Goal: Information Seeking & Learning: Learn about a topic

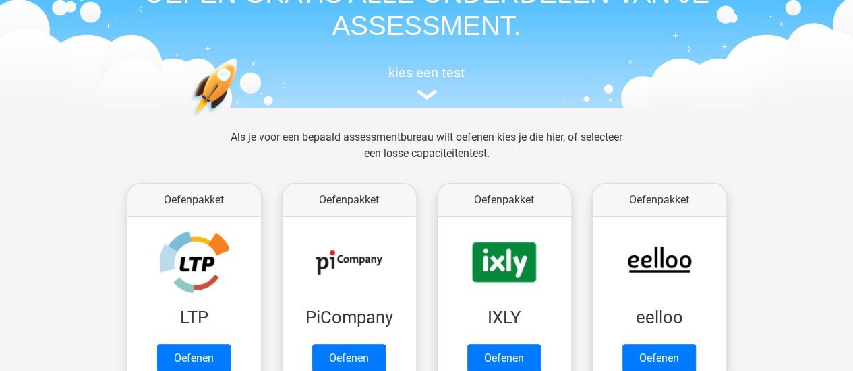
scroll to position [135, 0]
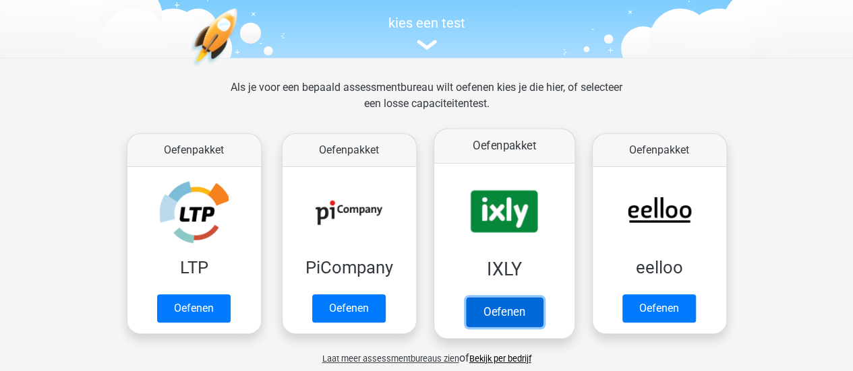
click at [508, 297] on link "Oefenen" at bounding box center [503, 312] width 77 height 30
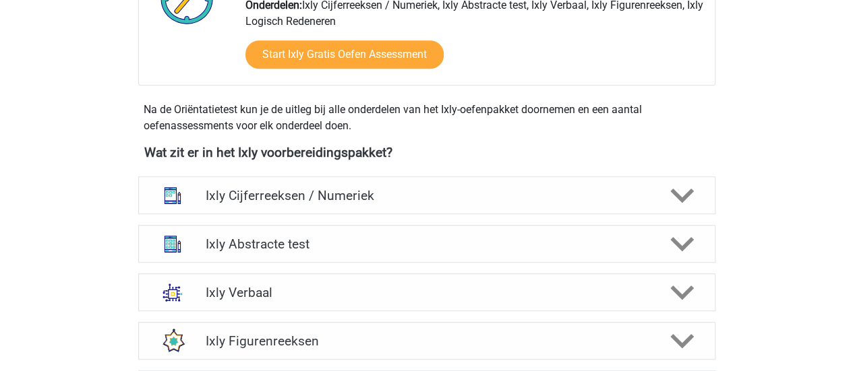
scroll to position [472, 0]
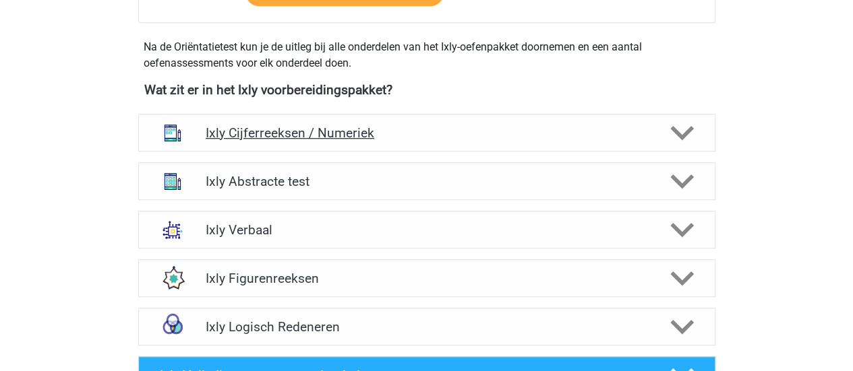
click at [301, 134] on h4 "Ixly Cijferreeksen / Numeriek" at bounding box center [426, 133] width 441 height 16
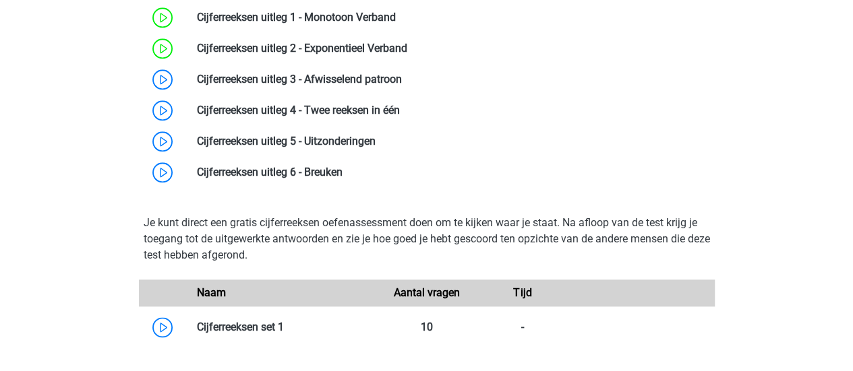
scroll to position [674, 0]
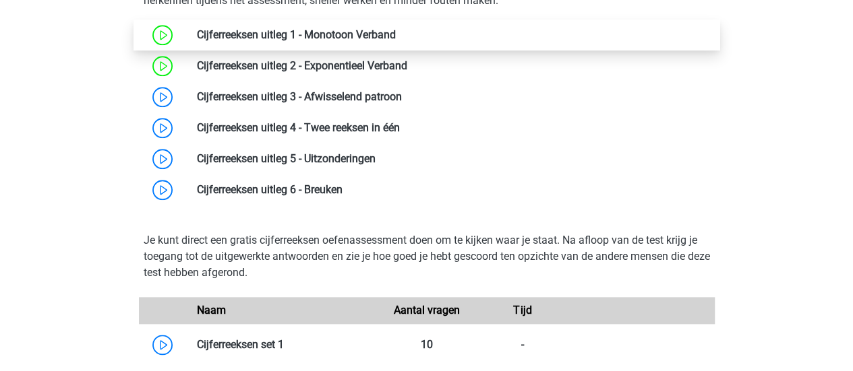
click at [396, 41] on link at bounding box center [396, 34] width 0 height 13
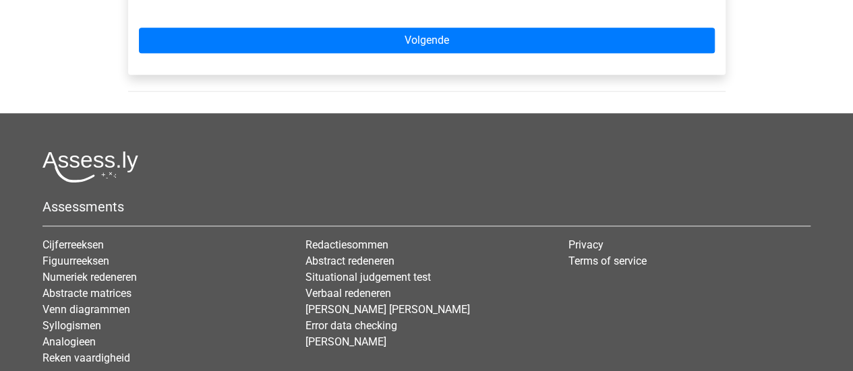
scroll to position [491, 0]
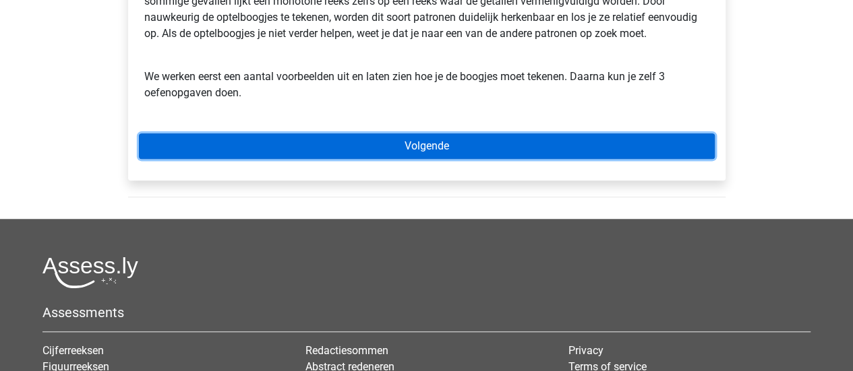
click at [299, 153] on link "Volgende" at bounding box center [427, 146] width 576 height 26
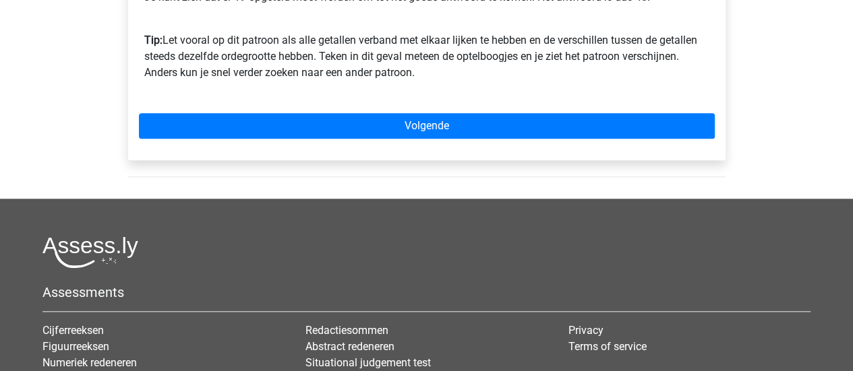
scroll to position [539, 0]
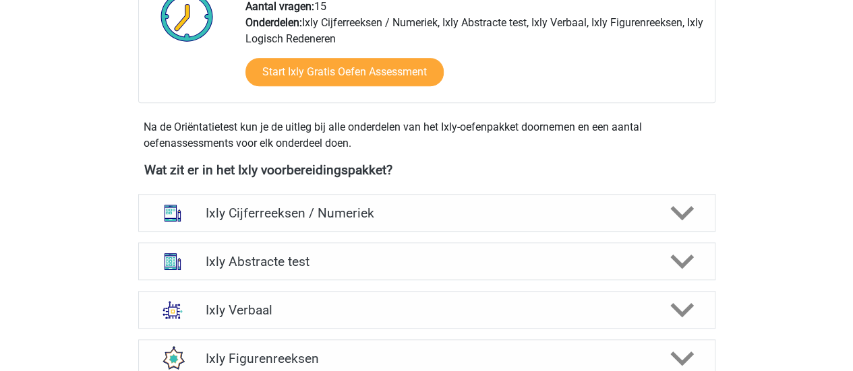
scroll to position [371, 0]
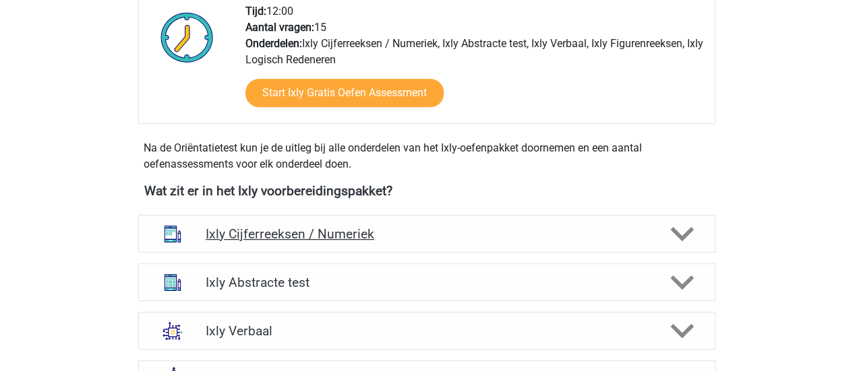
click at [333, 231] on h4 "Ixly Cijferreeksen / Numeriek" at bounding box center [426, 234] width 441 height 16
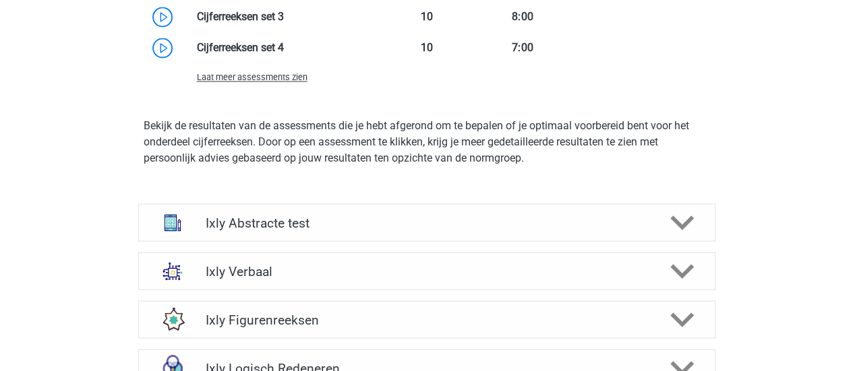
scroll to position [977, 0]
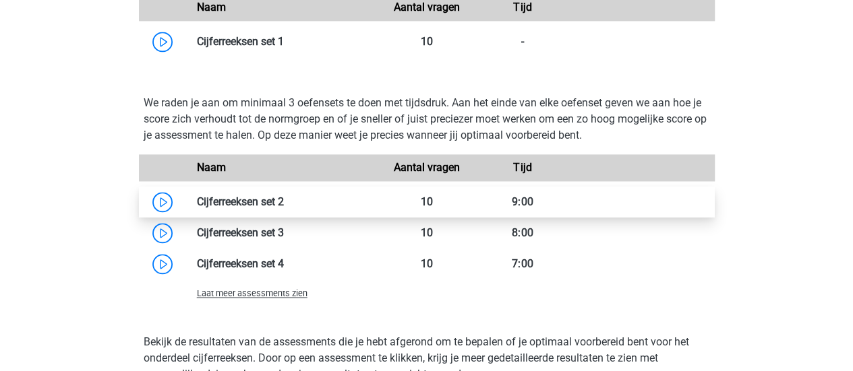
click at [284, 206] on link at bounding box center [284, 201] width 0 height 13
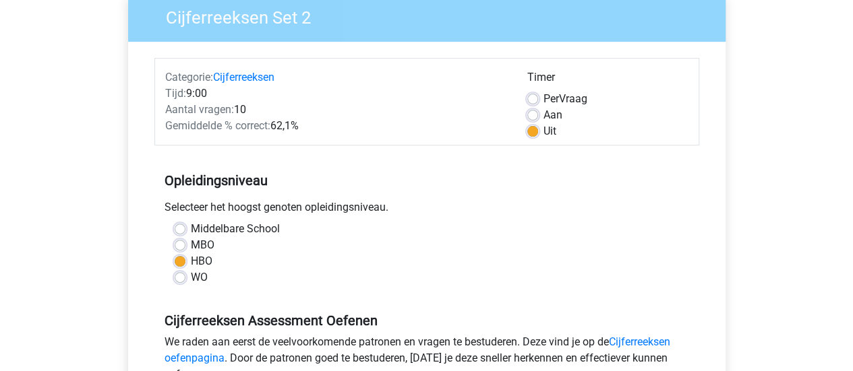
scroll to position [270, 0]
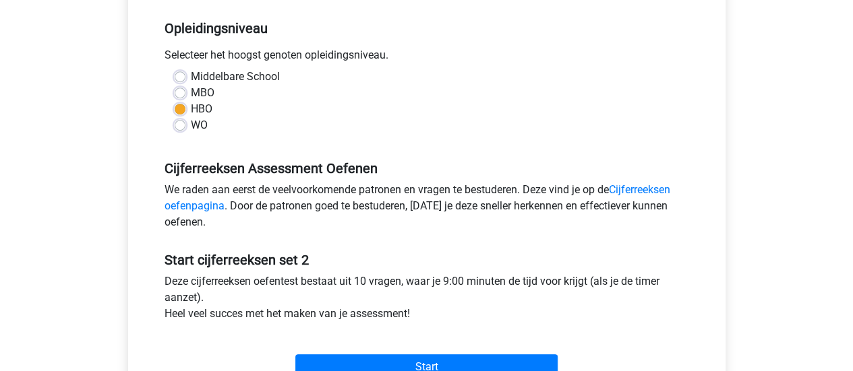
click at [208, 71] on label "Middelbare School" at bounding box center [235, 77] width 89 height 16
click at [185, 71] on input "Middelbare School" at bounding box center [180, 75] width 11 height 13
radio input "true"
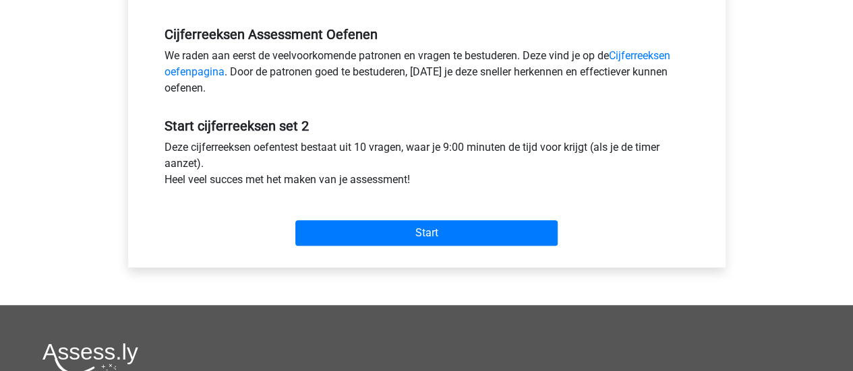
scroll to position [404, 0]
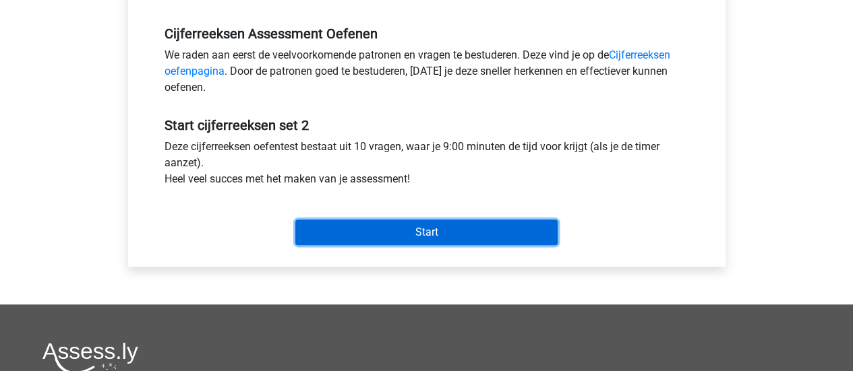
click at [452, 237] on input "Start" at bounding box center [426, 233] width 262 height 26
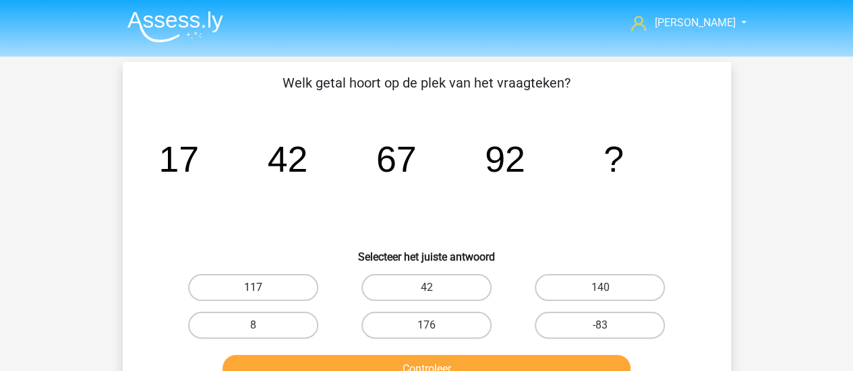
click at [280, 288] on label "117" at bounding box center [253, 287] width 130 height 27
click at [261, 288] on input "117" at bounding box center [257, 292] width 9 height 9
radio input "true"
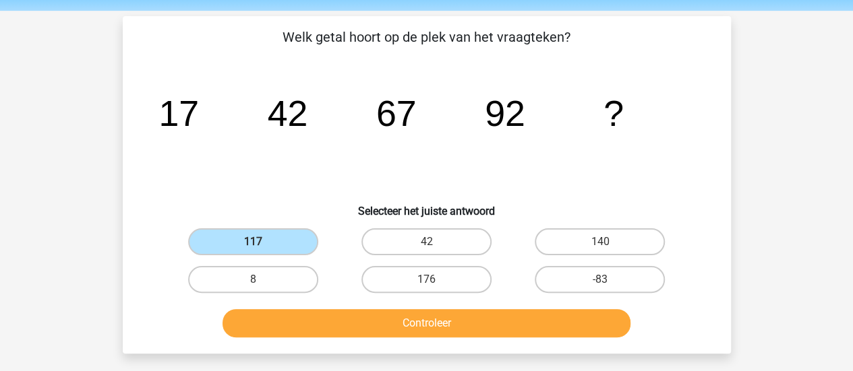
scroll to position [67, 0]
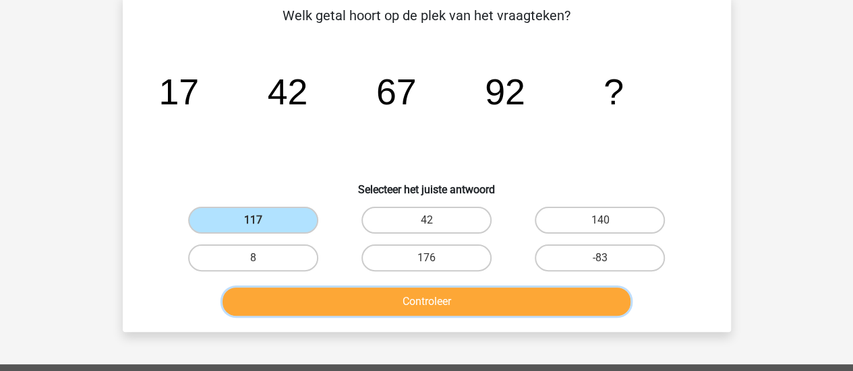
click at [353, 304] on button "Controleer" at bounding box center [426, 302] width 408 height 28
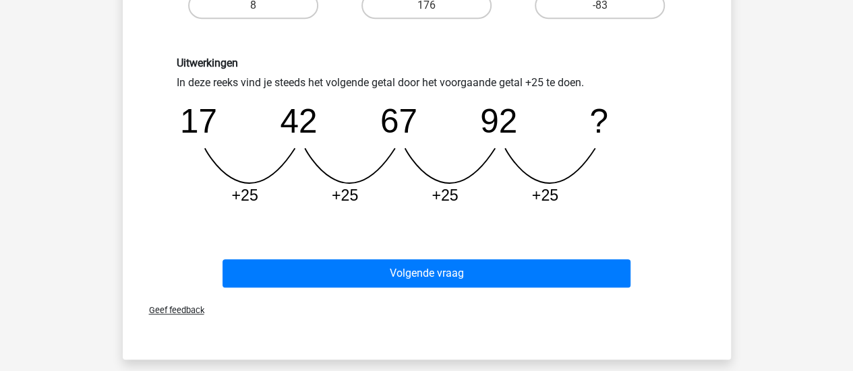
scroll to position [337, 0]
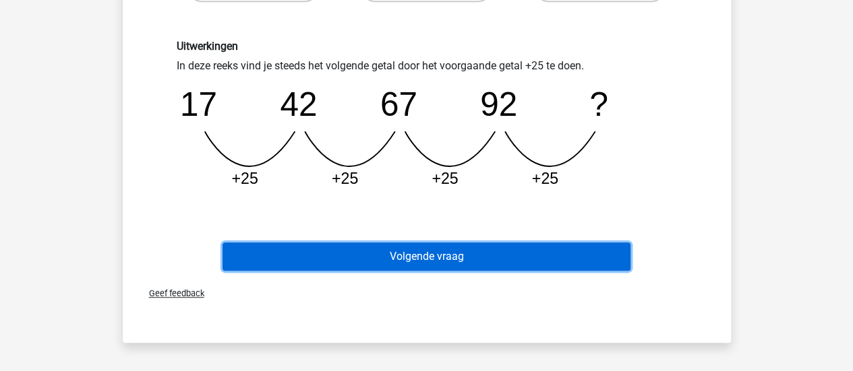
click at [363, 255] on button "Volgende vraag" at bounding box center [426, 257] width 408 height 28
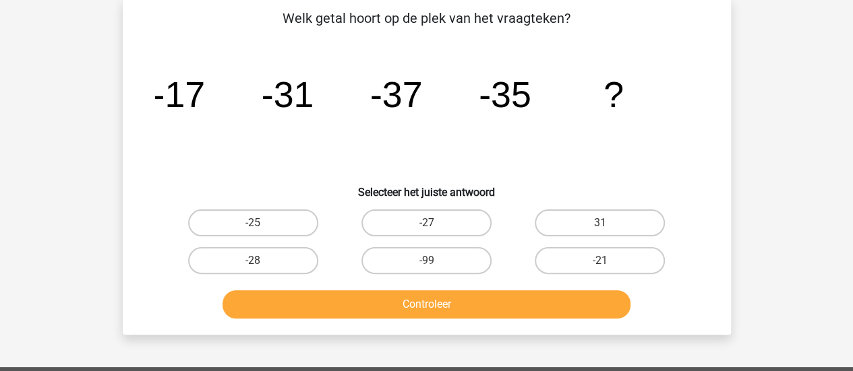
scroll to position [62, 0]
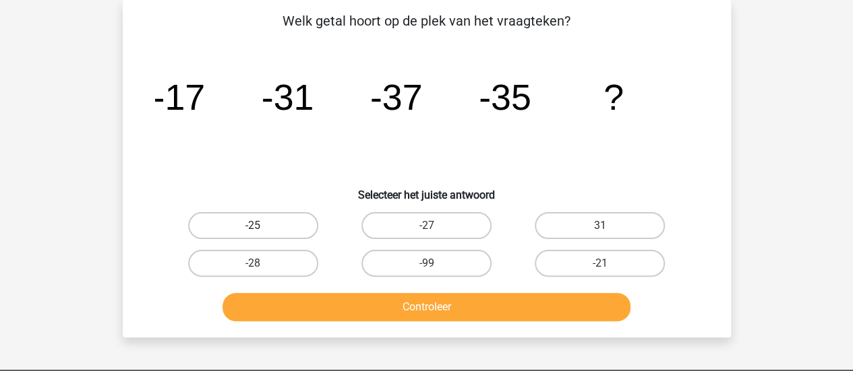
click at [288, 219] on label "-25" at bounding box center [253, 225] width 130 height 27
click at [261, 226] on input "-25" at bounding box center [257, 230] width 9 height 9
radio input "true"
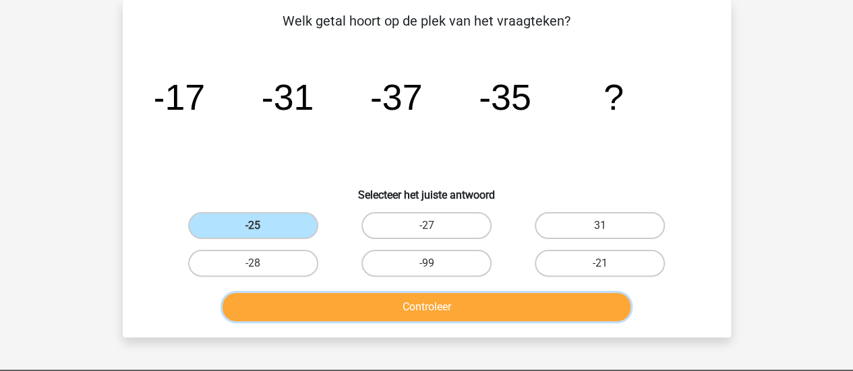
click at [402, 309] on button "Controleer" at bounding box center [426, 307] width 408 height 28
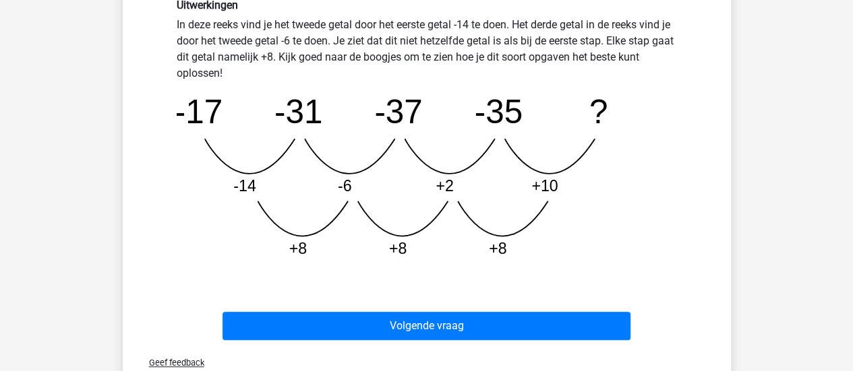
scroll to position [399, 0]
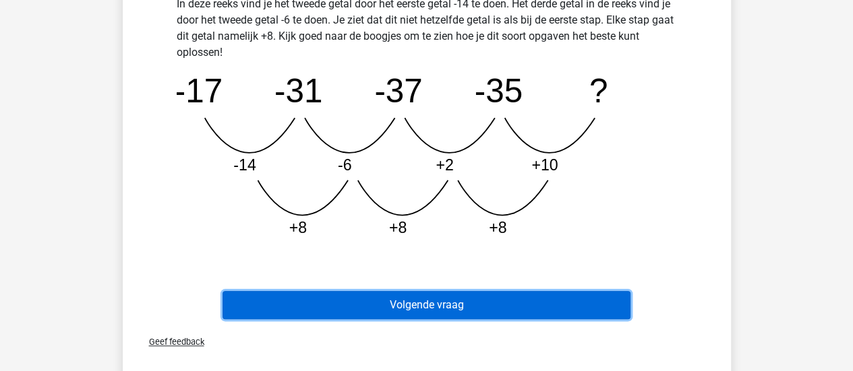
click at [499, 309] on button "Volgende vraag" at bounding box center [426, 305] width 408 height 28
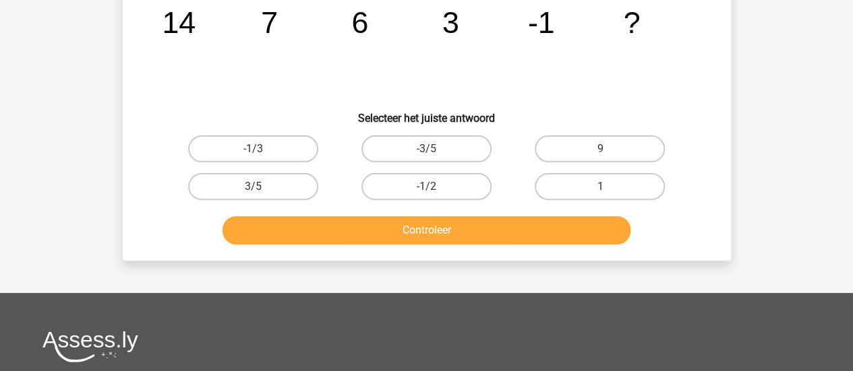
scroll to position [62, 0]
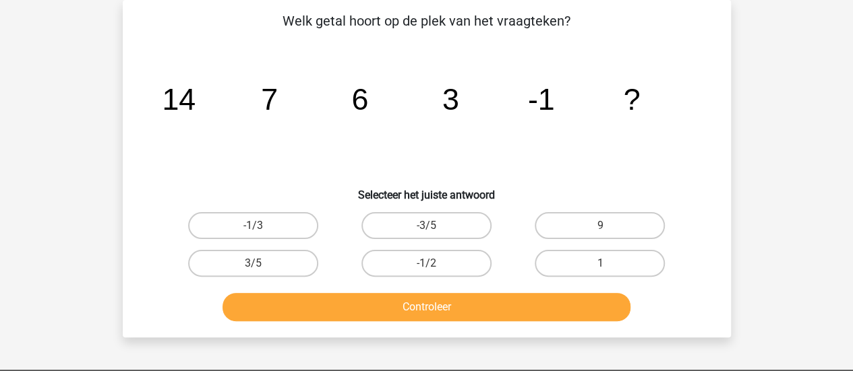
click at [259, 228] on input "-1/3" at bounding box center [257, 230] width 9 height 9
radio input "true"
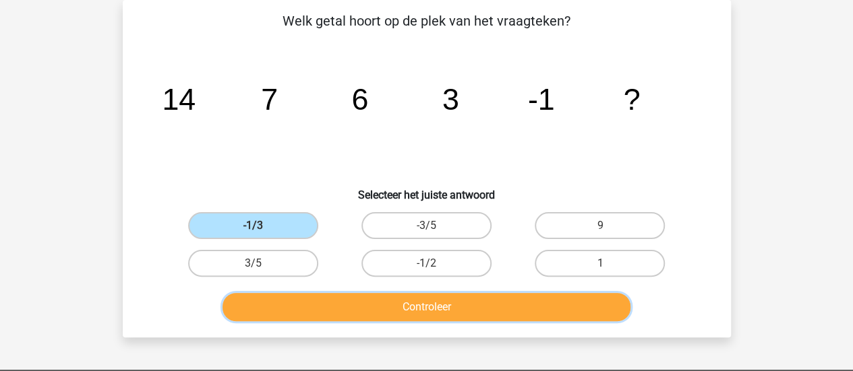
click at [381, 305] on button "Controleer" at bounding box center [426, 307] width 408 height 28
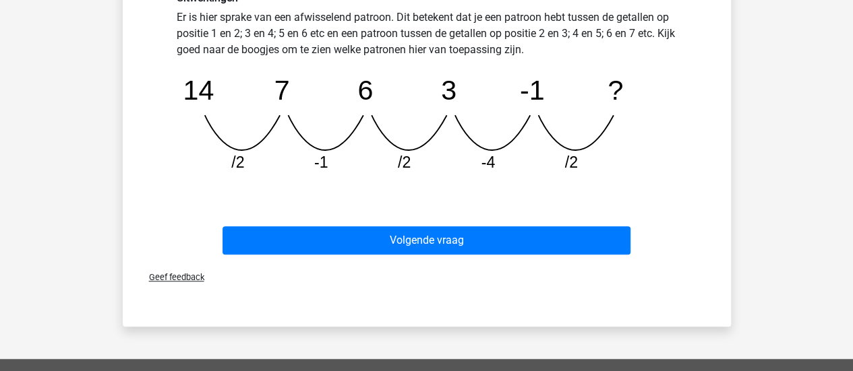
scroll to position [399, 0]
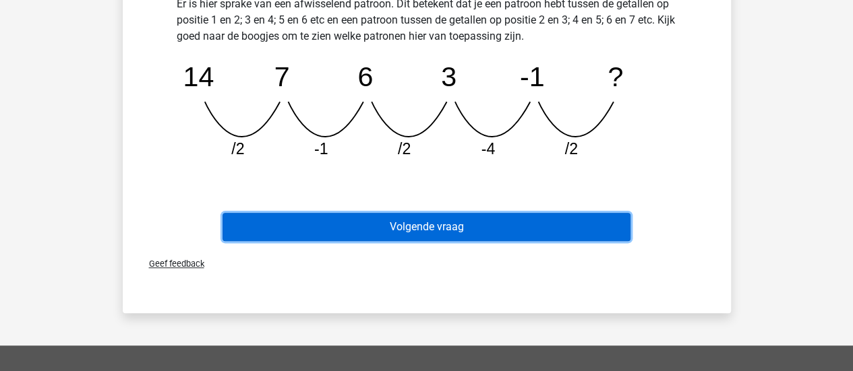
click at [545, 215] on button "Volgende vraag" at bounding box center [426, 227] width 408 height 28
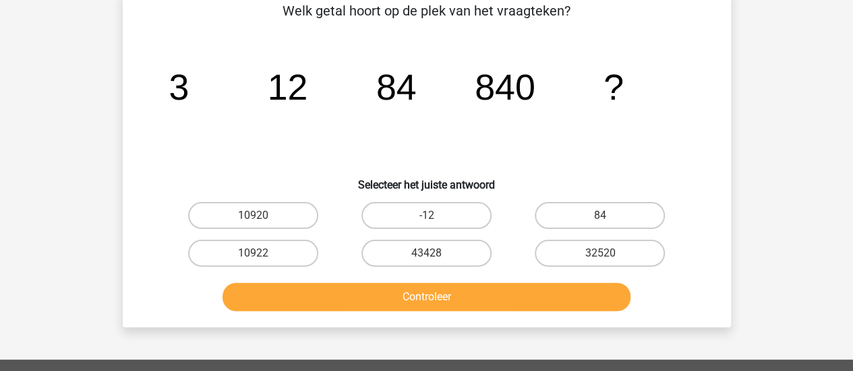
scroll to position [62, 0]
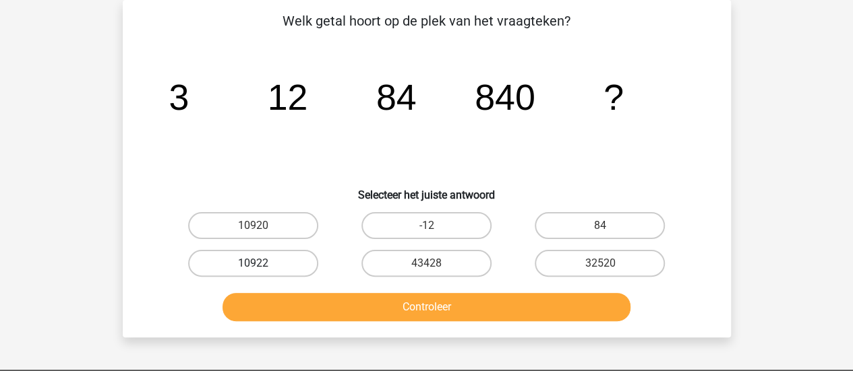
click at [290, 268] on label "10922" at bounding box center [253, 263] width 130 height 27
click at [261, 268] on input "10922" at bounding box center [257, 268] width 9 height 9
radio input "true"
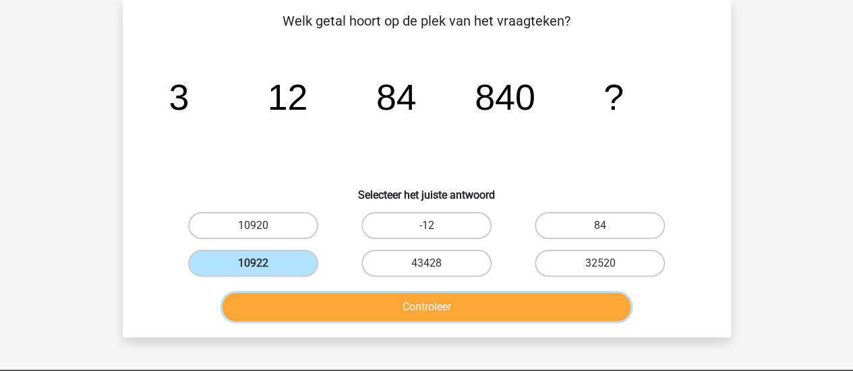
click at [326, 312] on button "Controleer" at bounding box center [426, 307] width 408 height 28
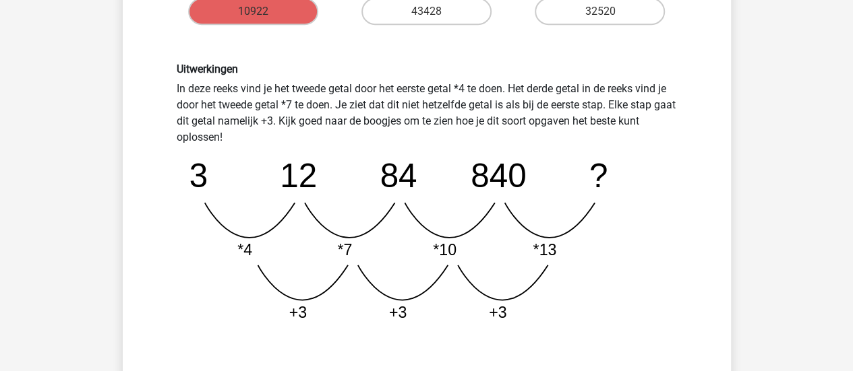
scroll to position [332, 0]
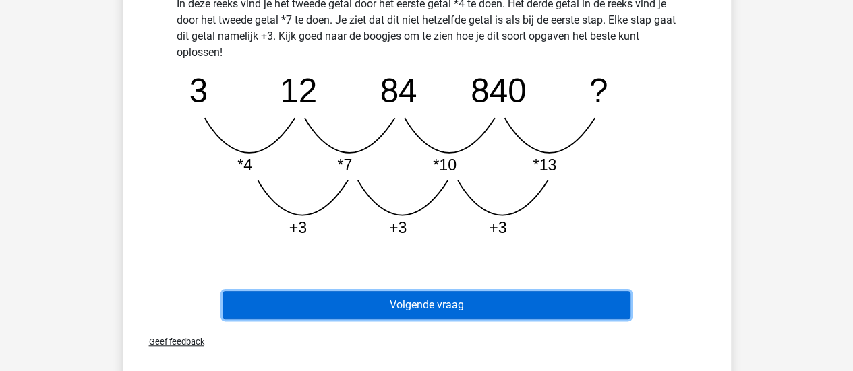
click at [562, 305] on button "Volgende vraag" at bounding box center [426, 305] width 408 height 28
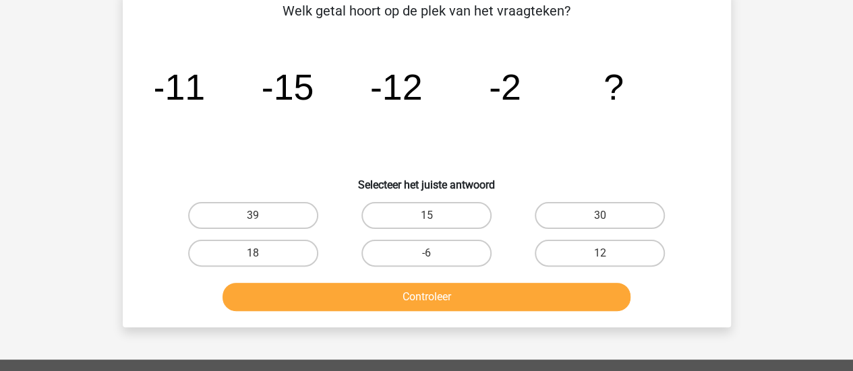
scroll to position [62, 0]
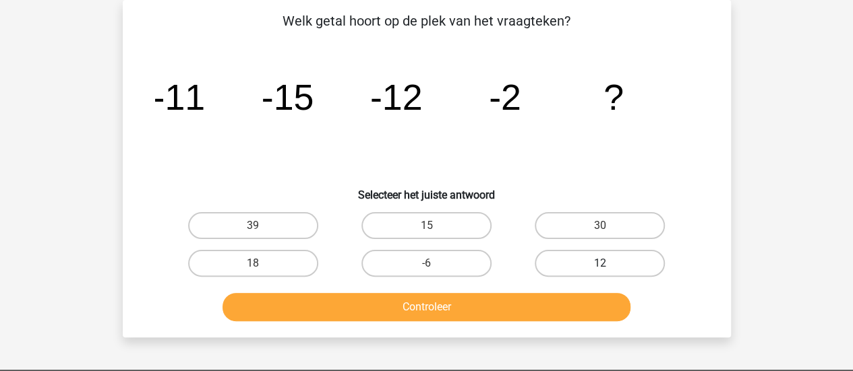
click at [572, 252] on label "12" at bounding box center [599, 263] width 130 height 27
click at [600, 264] on input "12" at bounding box center [604, 268] width 9 height 9
radio input "true"
click at [388, 219] on label "15" at bounding box center [426, 225] width 130 height 27
click at [426, 226] on input "15" at bounding box center [430, 230] width 9 height 9
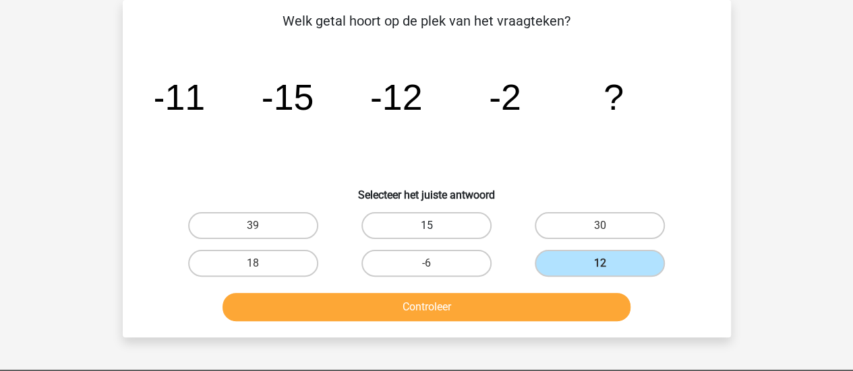
radio input "true"
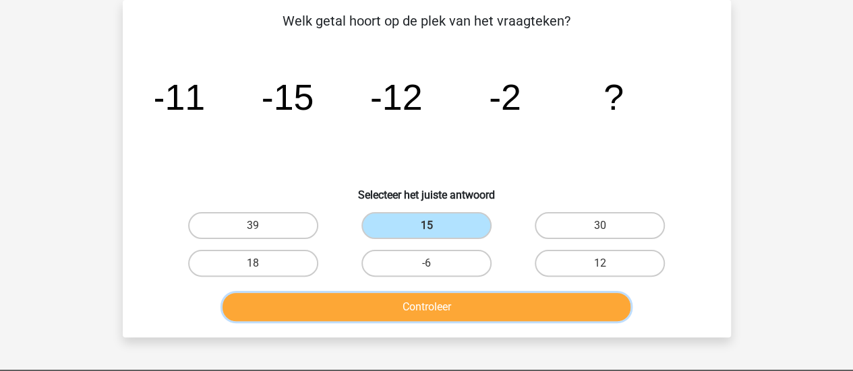
click at [381, 308] on button "Controleer" at bounding box center [426, 307] width 408 height 28
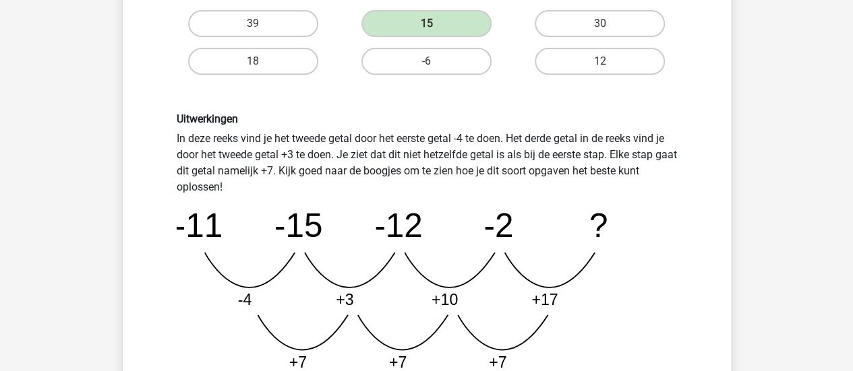
scroll to position [332, 0]
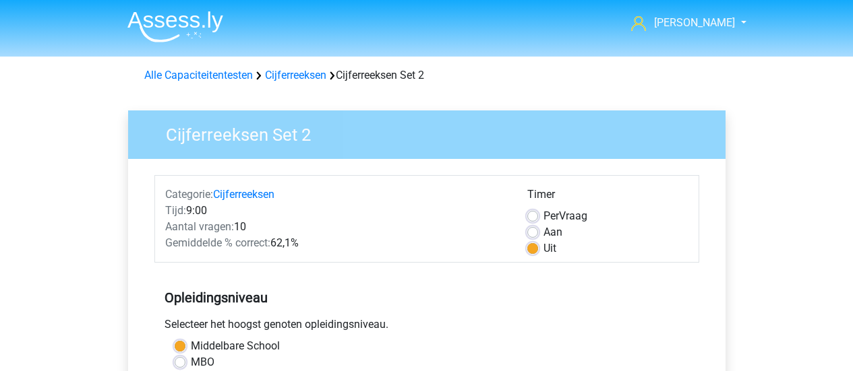
scroll to position [404, 0]
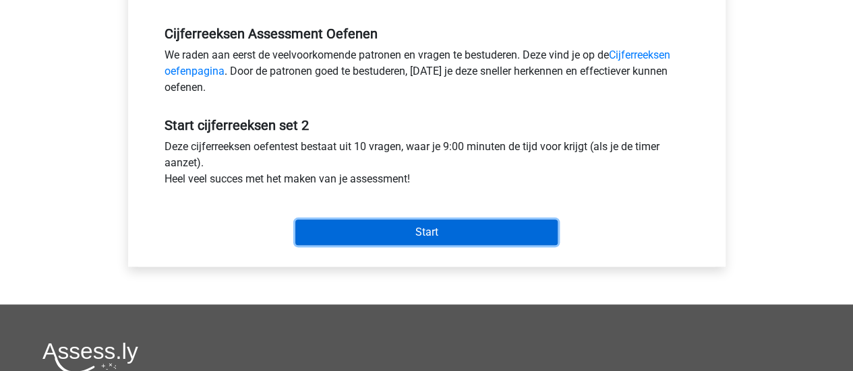
click at [432, 228] on input "Start" at bounding box center [426, 233] width 262 height 26
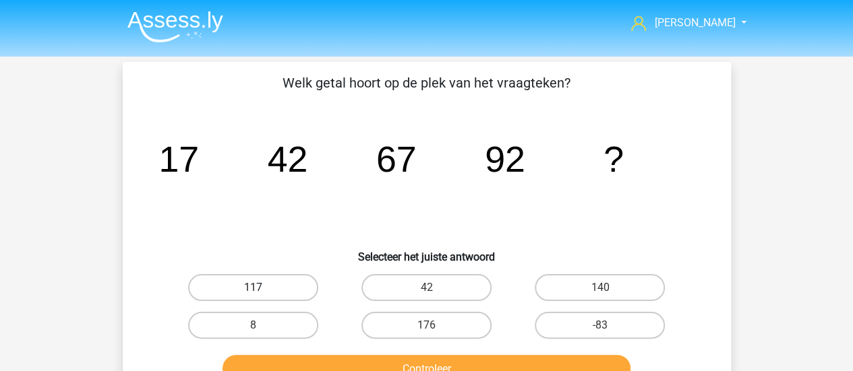
click at [261, 282] on label "117" at bounding box center [253, 287] width 130 height 27
click at [261, 288] on input "117" at bounding box center [257, 292] width 9 height 9
radio input "true"
click at [319, 359] on button "Controleer" at bounding box center [426, 369] width 408 height 28
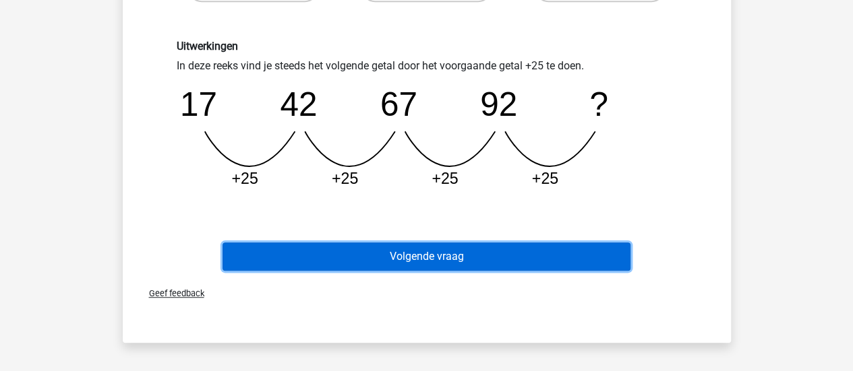
click at [392, 248] on button "Volgende vraag" at bounding box center [426, 257] width 408 height 28
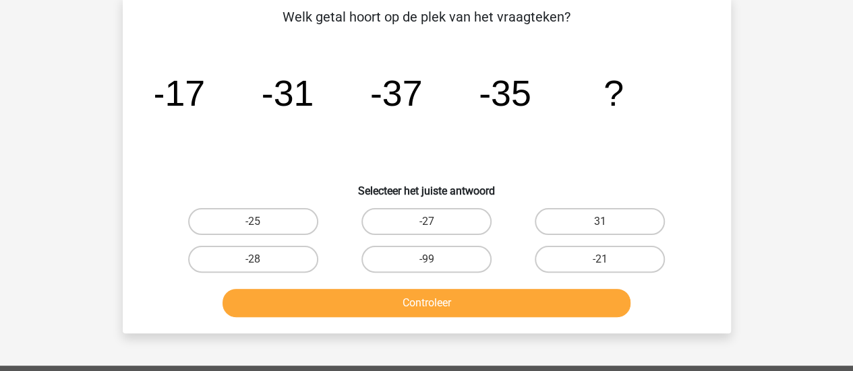
scroll to position [62, 0]
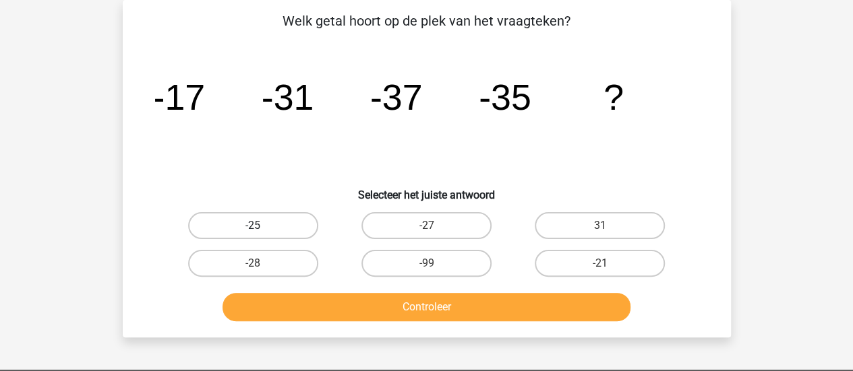
click at [268, 228] on label "-25" at bounding box center [253, 225] width 130 height 27
click at [261, 228] on input "-25" at bounding box center [257, 230] width 9 height 9
radio input "true"
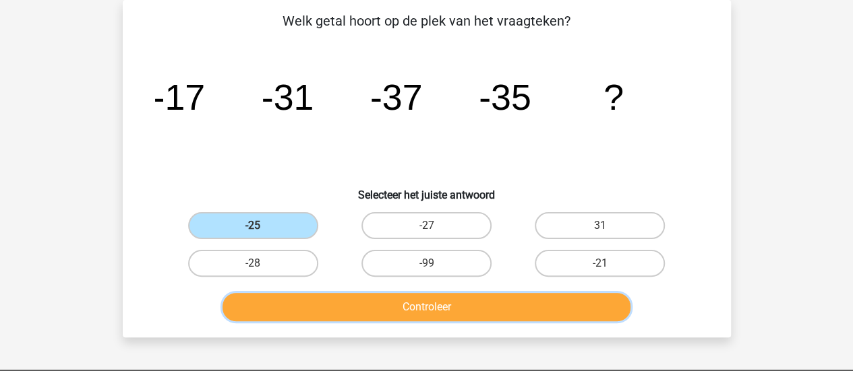
click at [331, 302] on button "Controleer" at bounding box center [426, 307] width 408 height 28
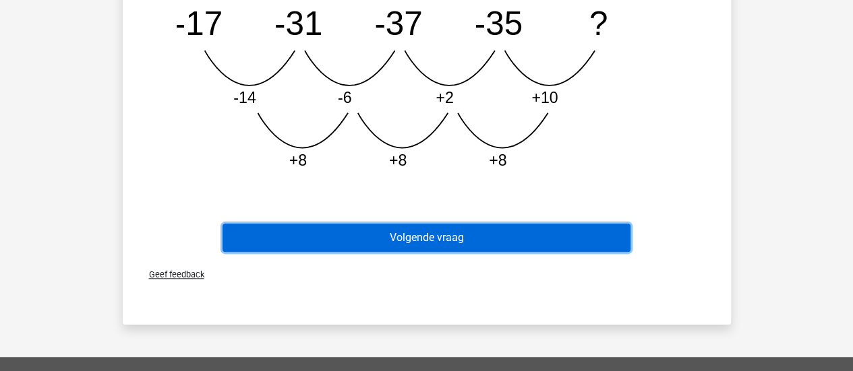
click at [431, 239] on button "Volgende vraag" at bounding box center [426, 238] width 408 height 28
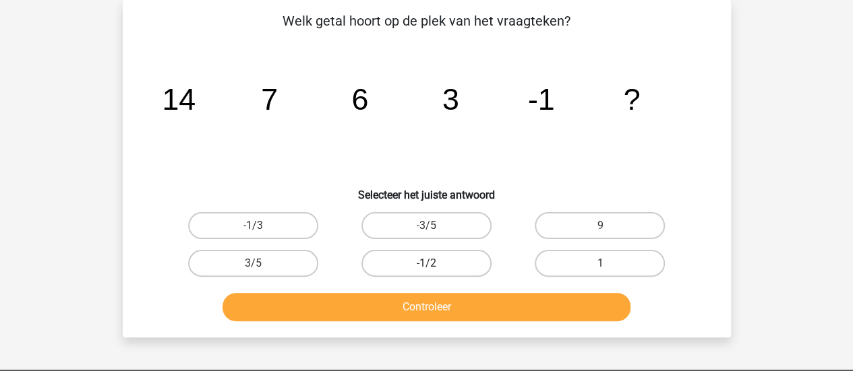
click at [456, 265] on label "-1/2" at bounding box center [426, 263] width 130 height 27
click at [435, 265] on input "-1/2" at bounding box center [430, 268] width 9 height 9
radio input "true"
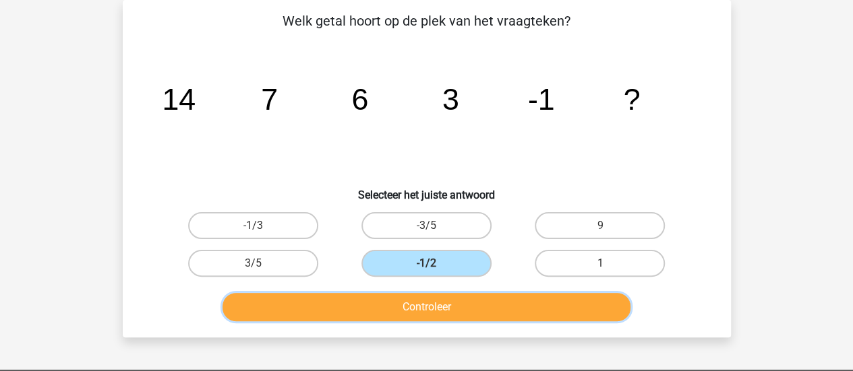
click at [465, 312] on button "Controleer" at bounding box center [426, 307] width 408 height 28
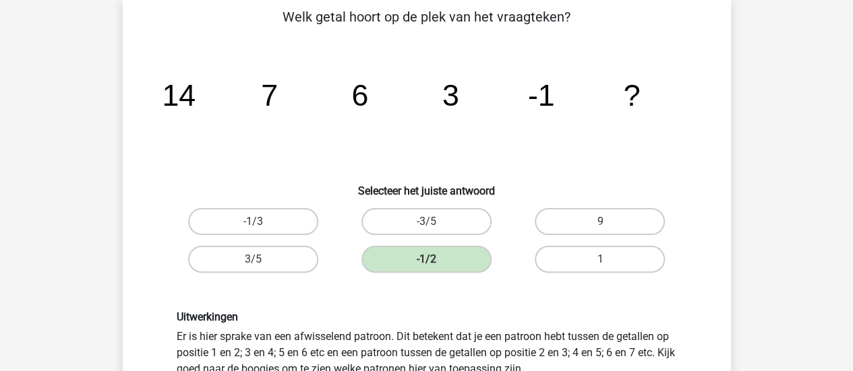
scroll to position [264, 0]
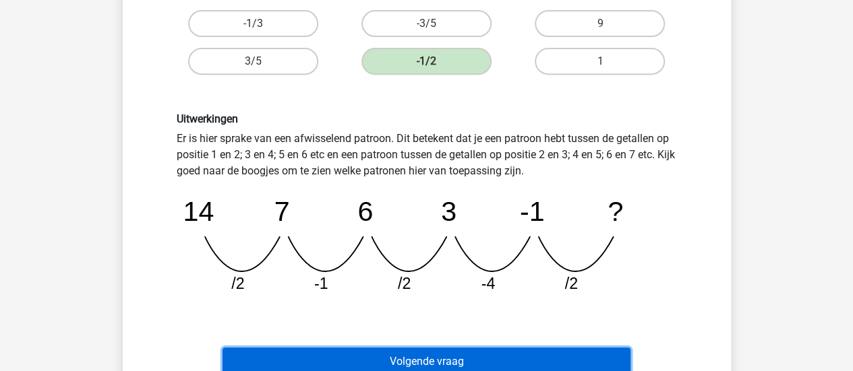
click at [466, 355] on button "Volgende vraag" at bounding box center [426, 362] width 408 height 28
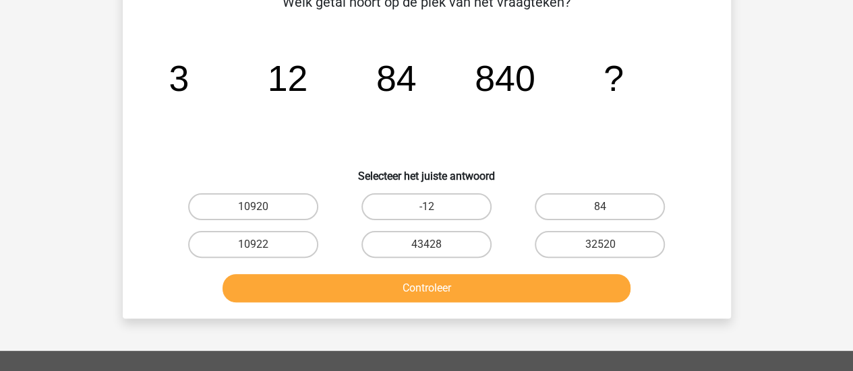
scroll to position [62, 0]
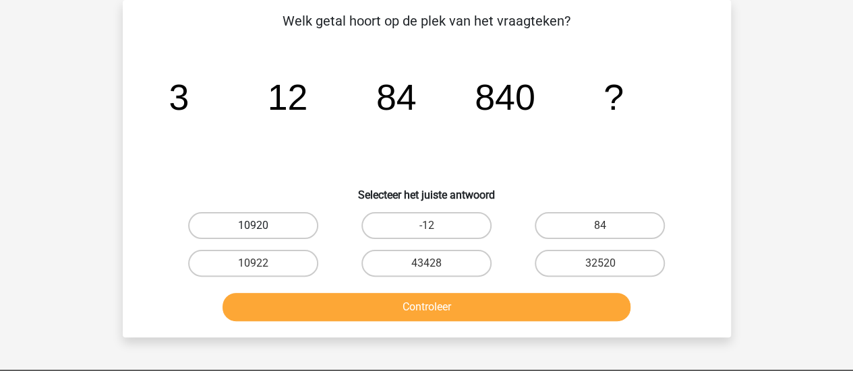
click at [294, 222] on label "10920" at bounding box center [253, 225] width 130 height 27
click at [261, 226] on input "10920" at bounding box center [257, 230] width 9 height 9
radio input "true"
click at [386, 288] on div "Controleer" at bounding box center [426, 304] width 565 height 44
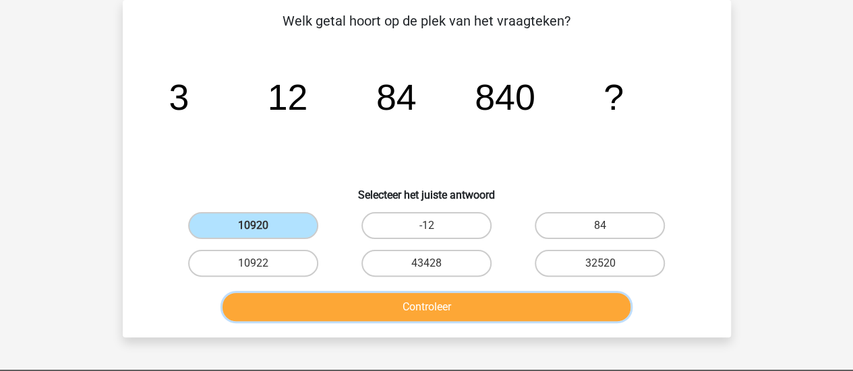
click at [386, 297] on button "Controleer" at bounding box center [426, 307] width 408 height 28
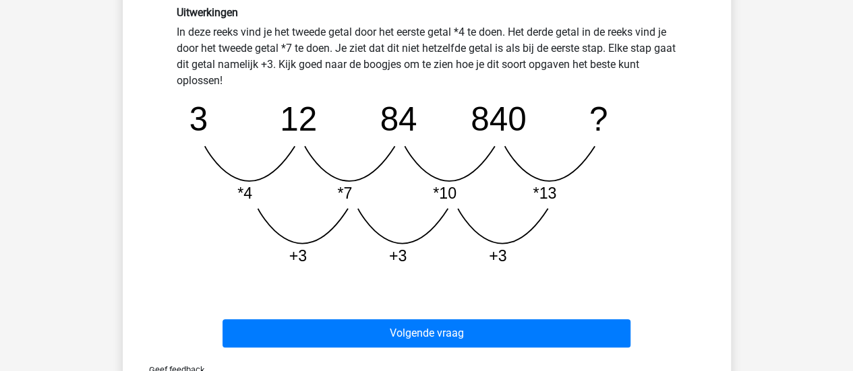
scroll to position [466, 0]
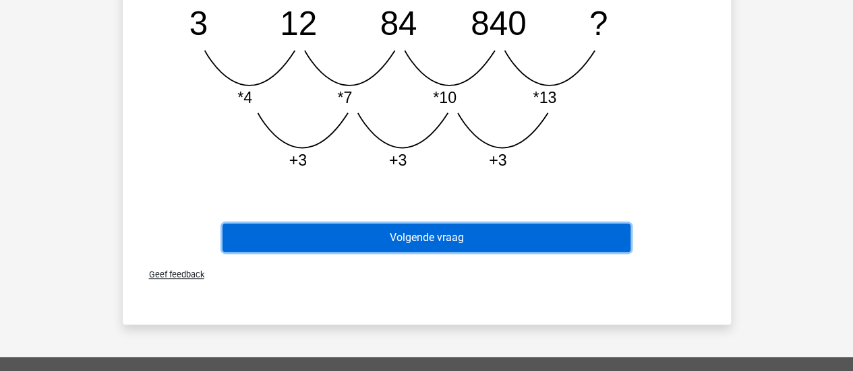
click at [431, 239] on button "Volgende vraag" at bounding box center [426, 238] width 408 height 28
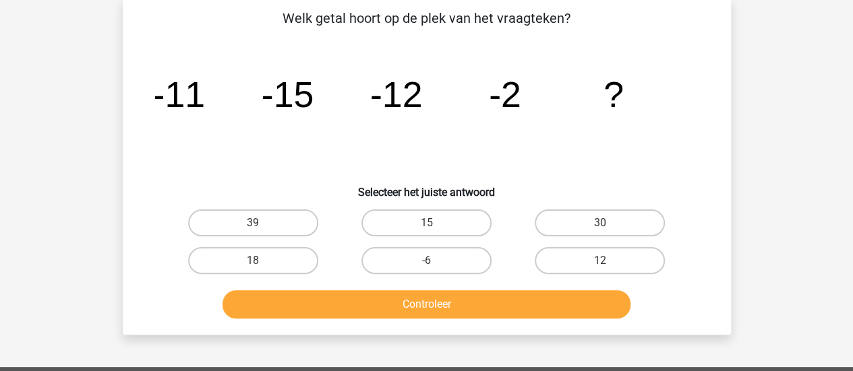
scroll to position [62, 0]
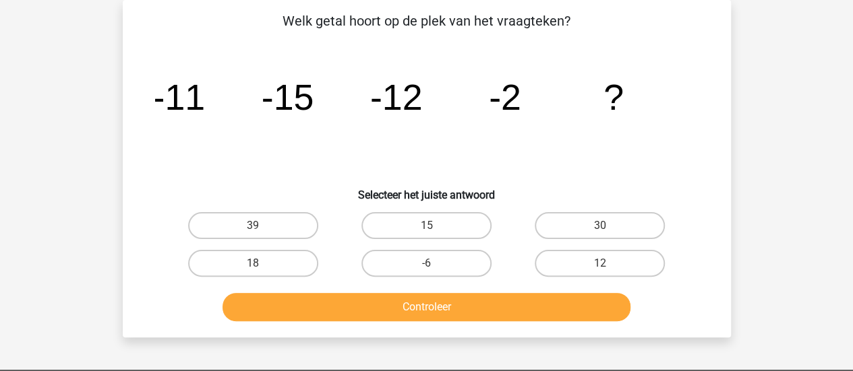
click at [431, 239] on label "15" at bounding box center [426, 225] width 130 height 27
click at [431, 235] on input "15" at bounding box center [430, 230] width 9 height 9
radio input "true"
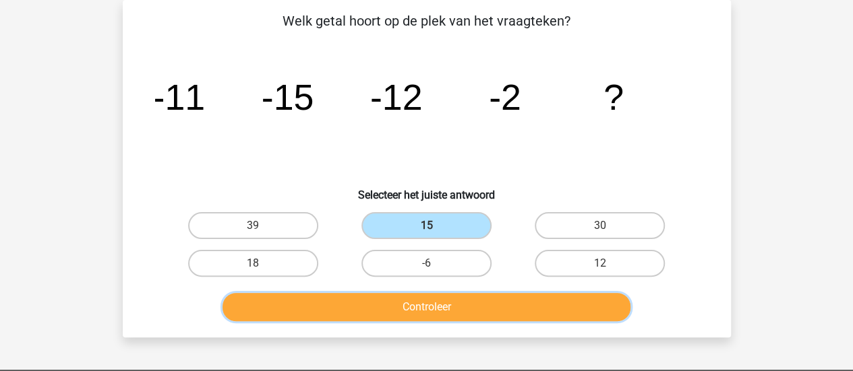
click at [501, 313] on button "Controleer" at bounding box center [426, 307] width 408 height 28
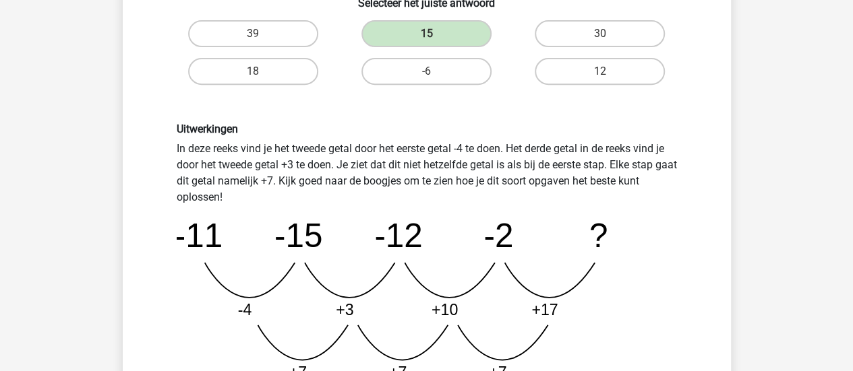
scroll to position [332, 0]
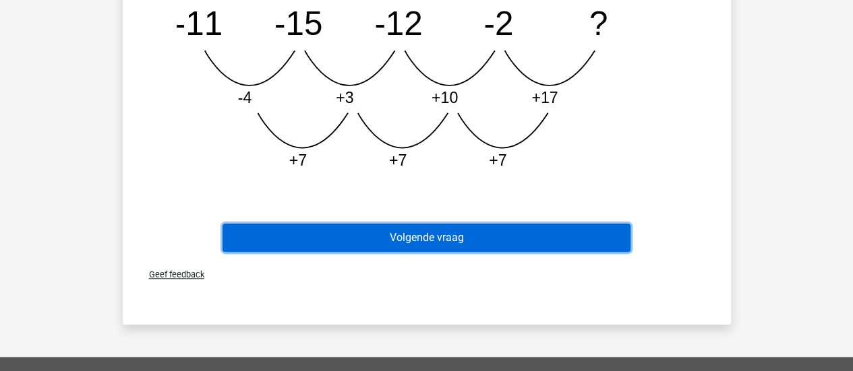
click at [495, 237] on button "Volgende vraag" at bounding box center [426, 238] width 408 height 28
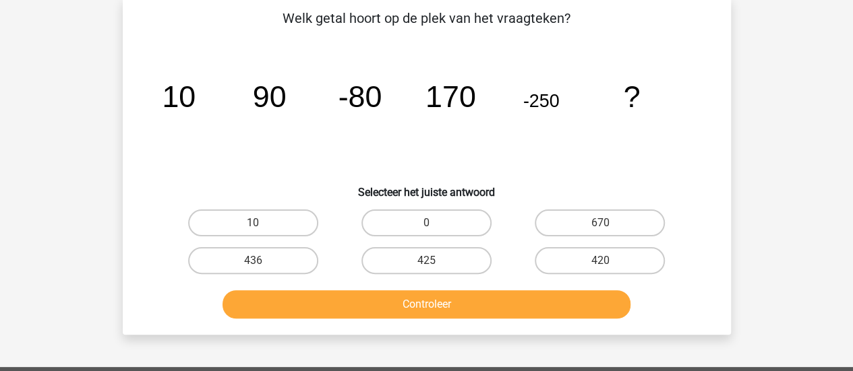
scroll to position [62, 0]
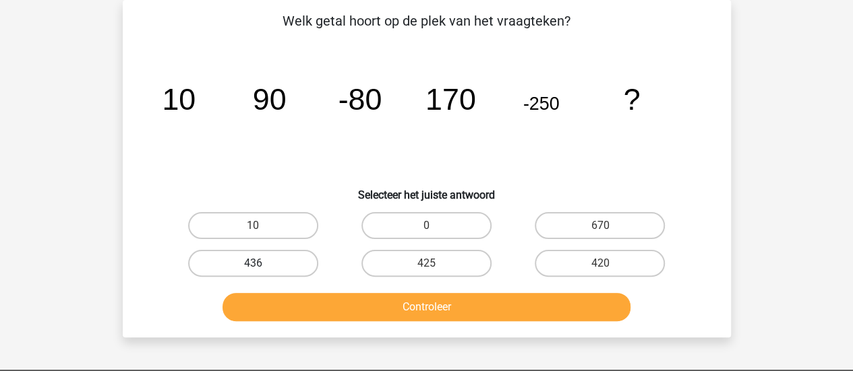
click at [292, 256] on label "436" at bounding box center [253, 263] width 130 height 27
click at [261, 264] on input "436" at bounding box center [257, 268] width 9 height 9
radio input "true"
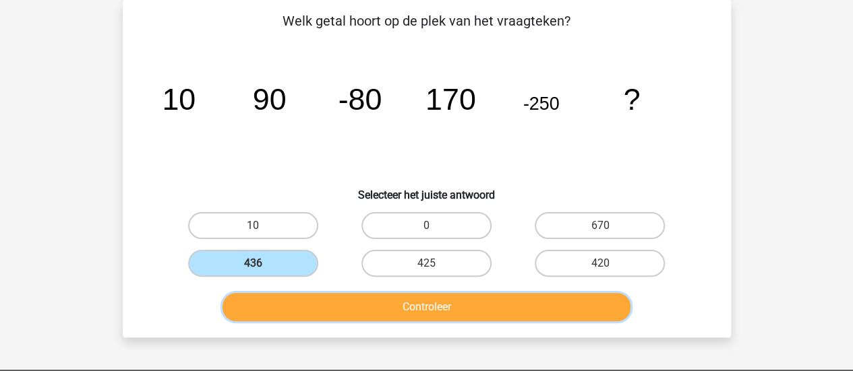
click at [474, 308] on button "Controleer" at bounding box center [426, 307] width 408 height 28
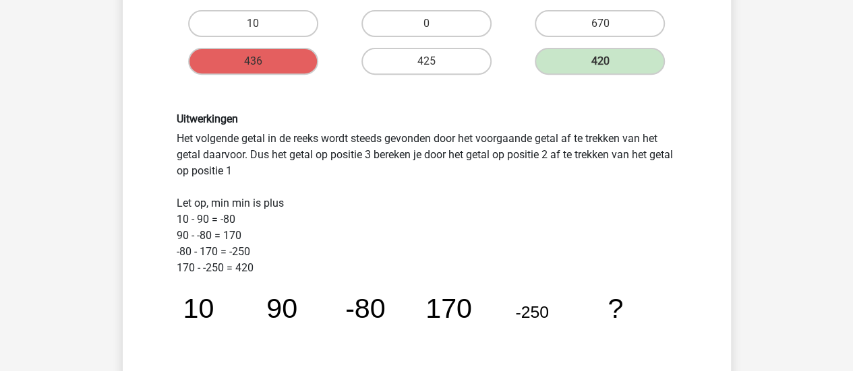
scroll to position [332, 0]
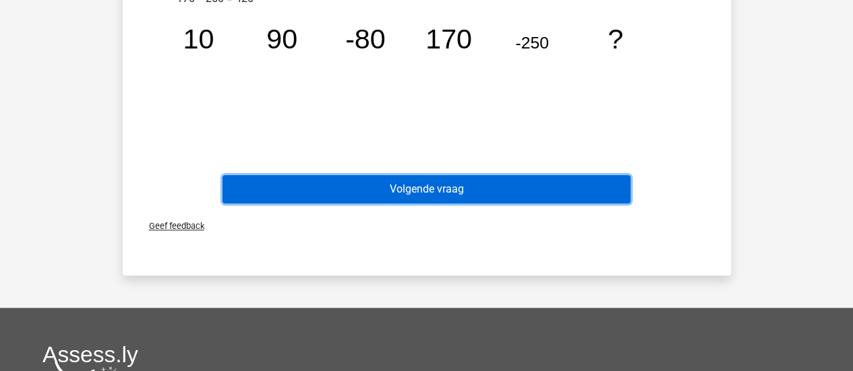
click at [520, 188] on button "Volgende vraag" at bounding box center [426, 189] width 408 height 28
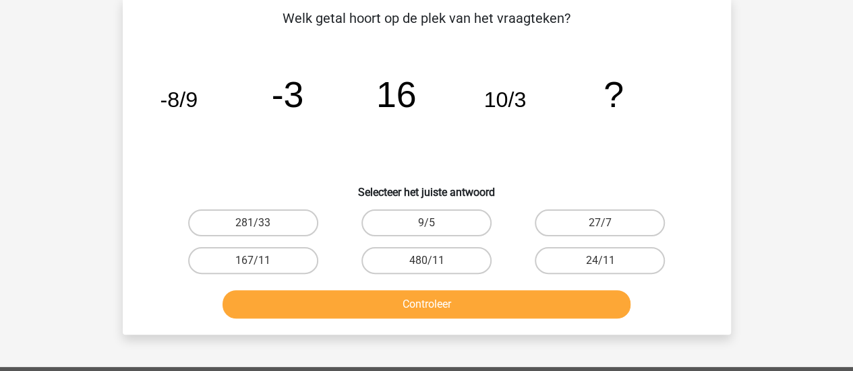
scroll to position [62, 0]
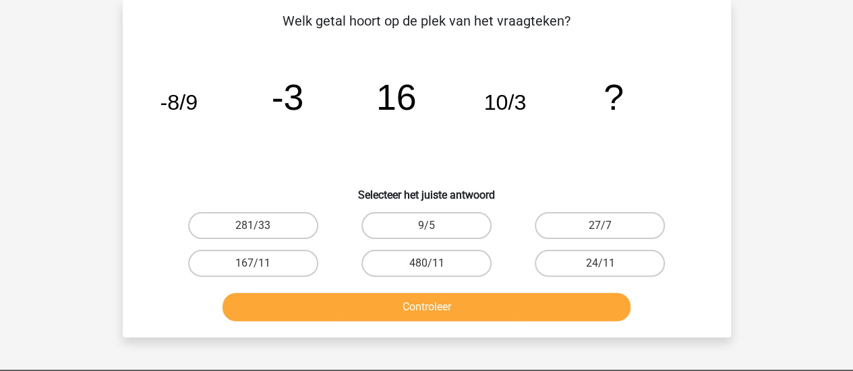
click at [788, 150] on div "Jorinde Crone jorindecrone@gmail.com Nederlands English ?" at bounding box center [426, 332] width 853 height 788
click at [270, 219] on label "281/33" at bounding box center [253, 225] width 130 height 27
click at [261, 226] on input "281/33" at bounding box center [257, 230] width 9 height 9
radio input "true"
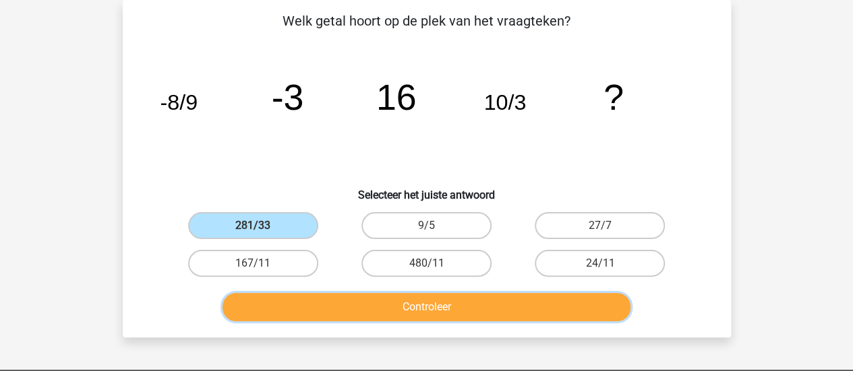
click at [390, 312] on button "Controleer" at bounding box center [426, 307] width 408 height 28
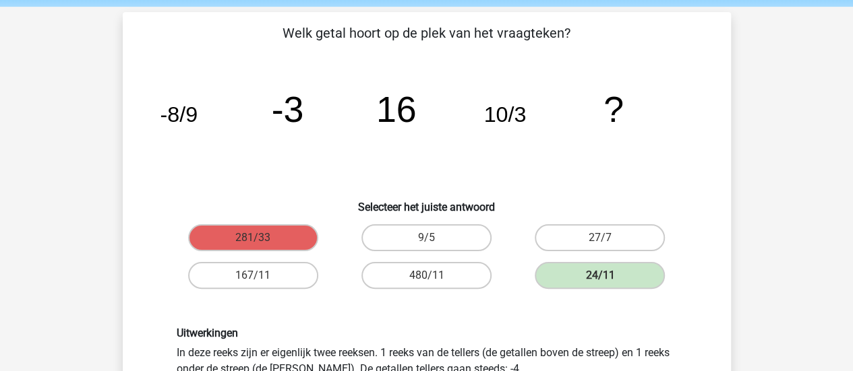
scroll to position [0, 0]
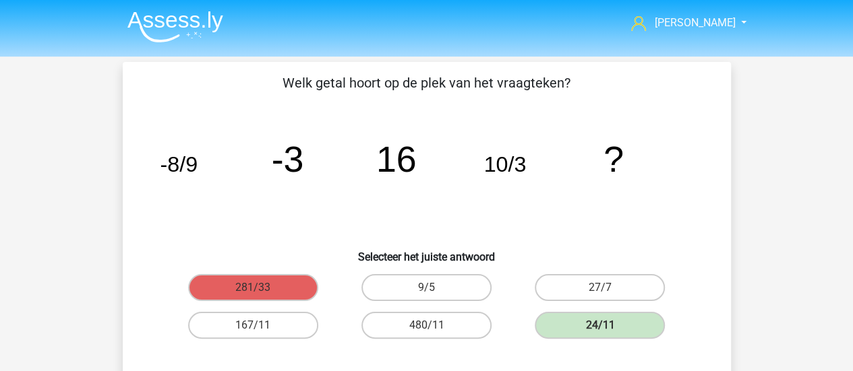
click at [175, 3] on nav "Jorinde Crone jorindecrone@gmail.com Nederlands English" at bounding box center [427, 24] width 620 height 44
click at [177, 16] on img at bounding box center [175, 27] width 96 height 32
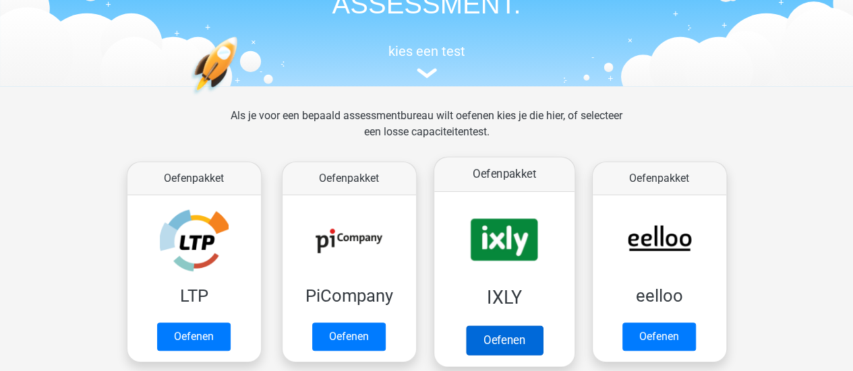
scroll to position [202, 0]
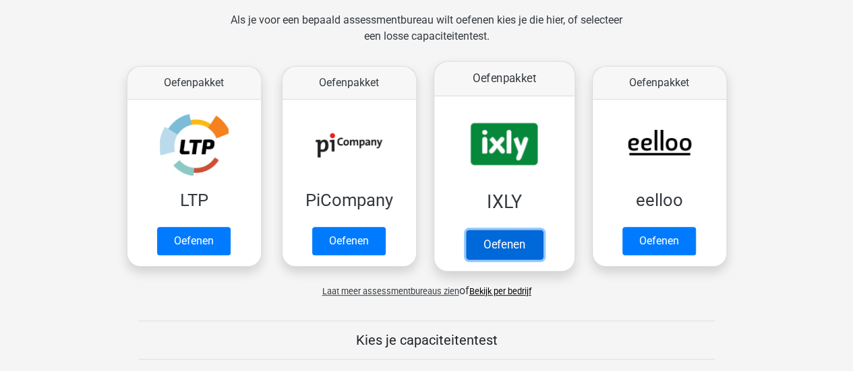
click at [531, 230] on link "Oefenen" at bounding box center [503, 245] width 77 height 30
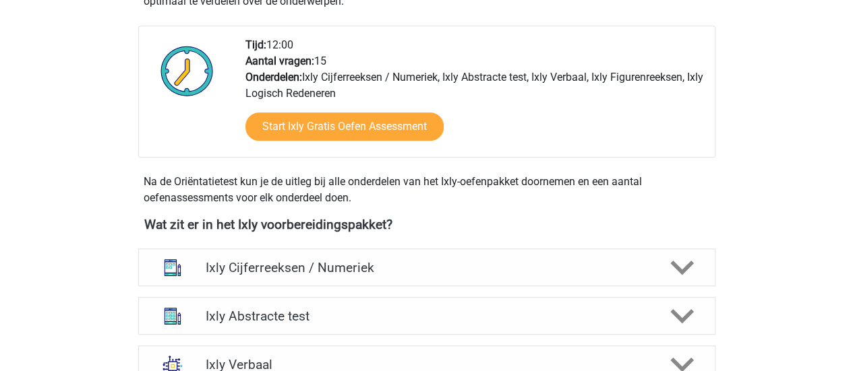
scroll to position [539, 0]
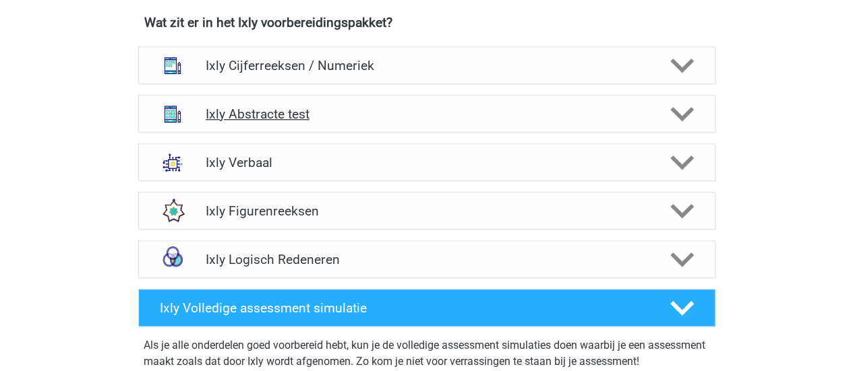
click at [292, 114] on h4 "Ixly Abstracte test" at bounding box center [426, 114] width 441 height 16
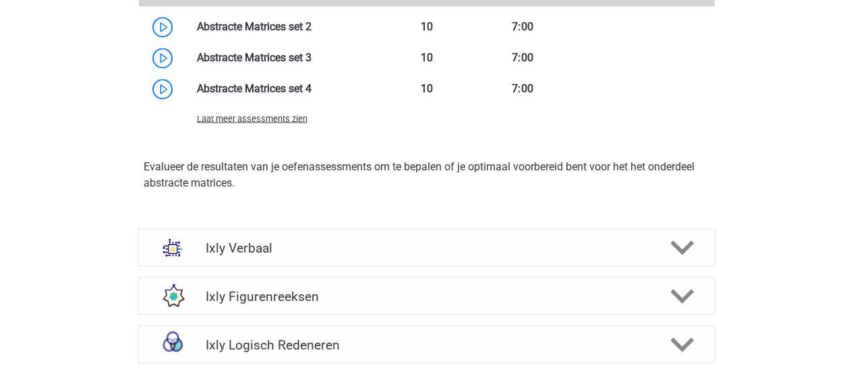
scroll to position [1011, 0]
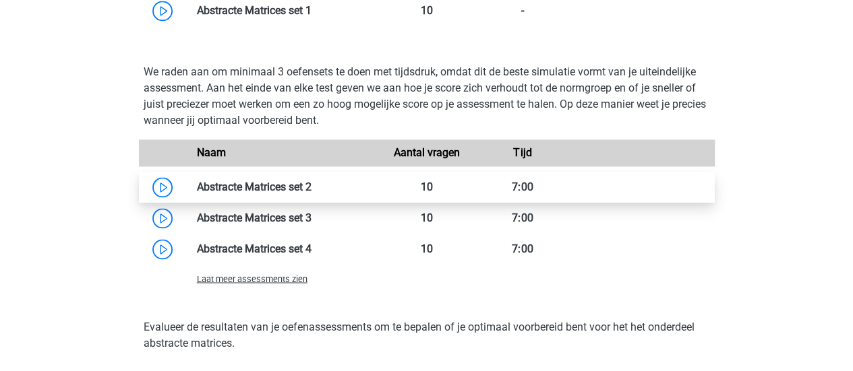
click at [311, 181] on link at bounding box center [311, 187] width 0 height 13
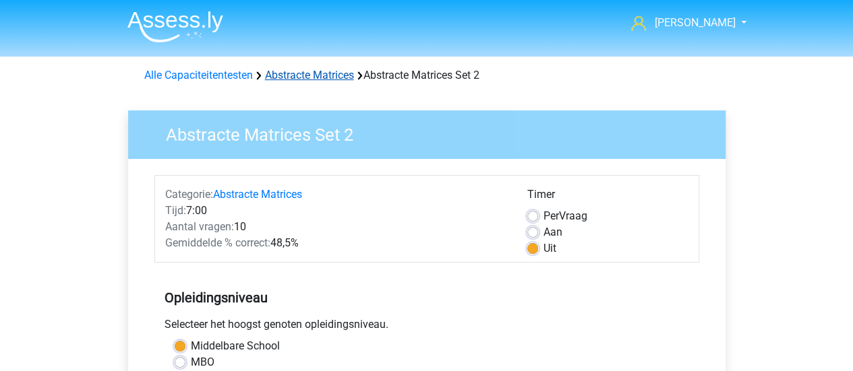
drag, startPoint x: 309, startPoint y: 82, endPoint x: 306, endPoint y: 74, distance: 8.1
click at [309, 81] on div "Alle Capaciteitentesten Abstracte Matrices Abstracte Matrices Set 2" at bounding box center [427, 75] width 576 height 16
click at [306, 74] on link "Abstracte Matrices" at bounding box center [309, 75] width 89 height 13
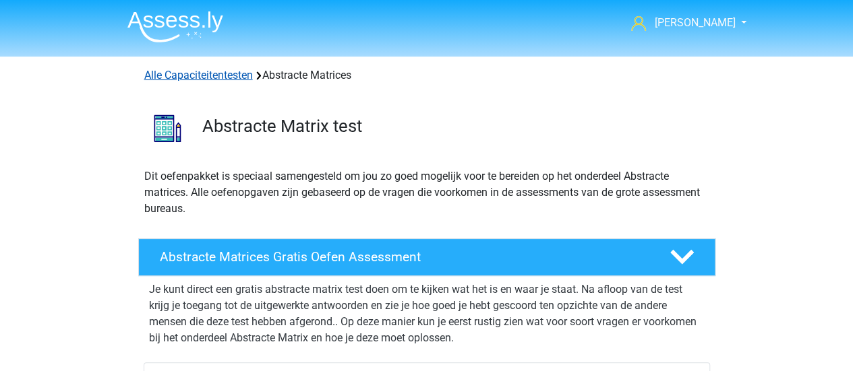
click at [238, 75] on link "Alle Capaciteitentesten" at bounding box center [198, 75] width 109 height 13
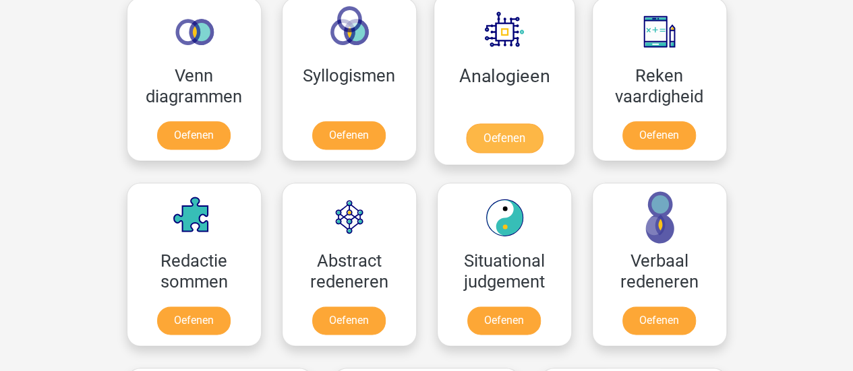
scroll to position [841, 0]
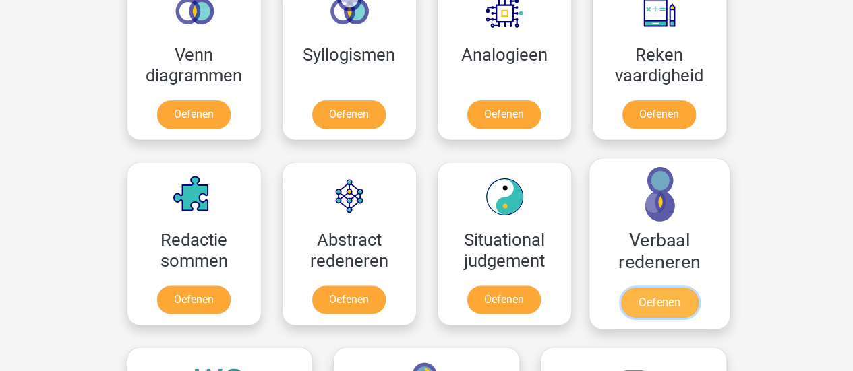
click at [679, 288] on link "Oefenen" at bounding box center [658, 303] width 77 height 30
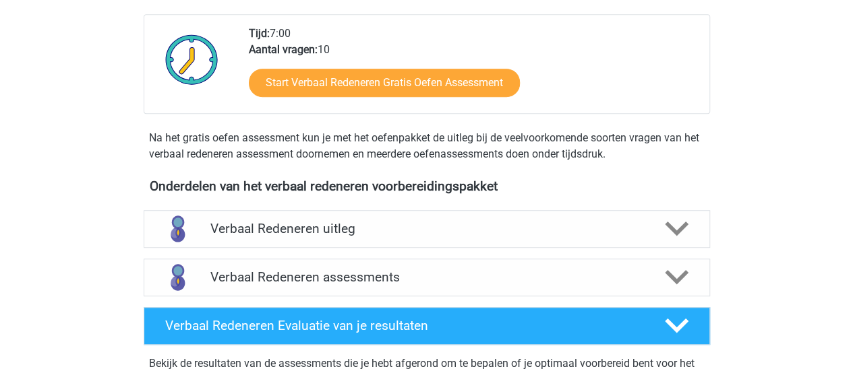
scroll to position [270, 0]
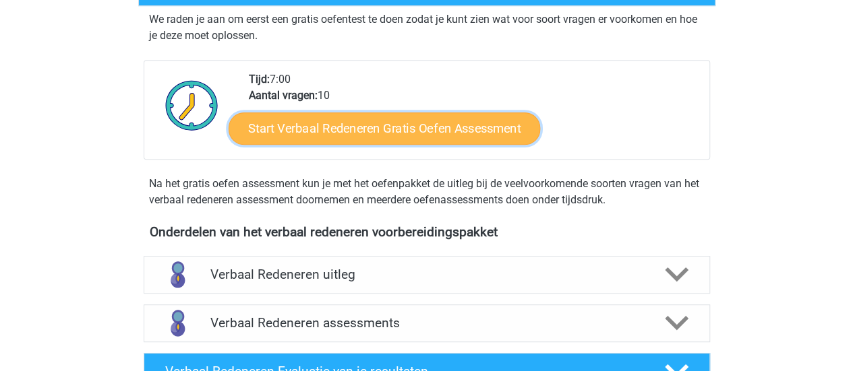
click at [483, 129] on link "Start Verbaal Redeneren Gratis Oefen Assessment" at bounding box center [383, 129] width 311 height 32
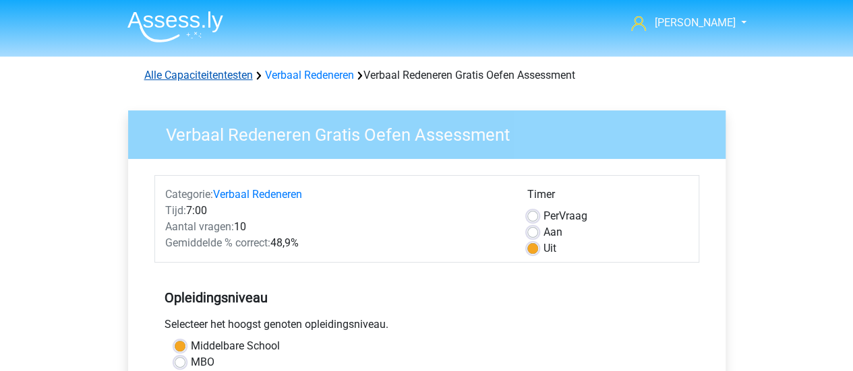
click at [160, 80] on link "Alle Capaciteitentesten" at bounding box center [198, 75] width 109 height 13
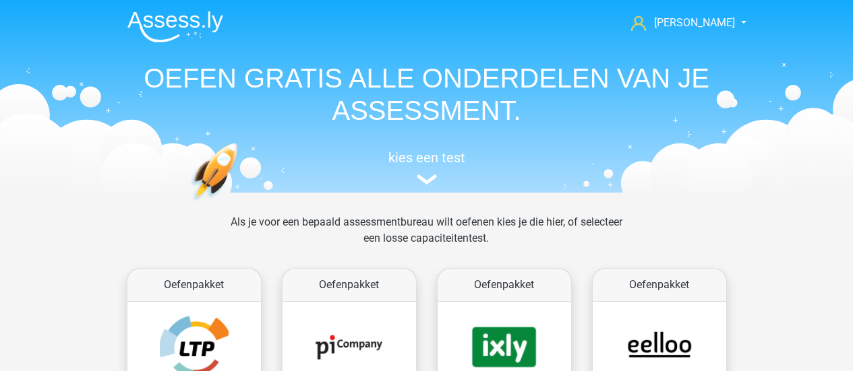
scroll to position [571, 0]
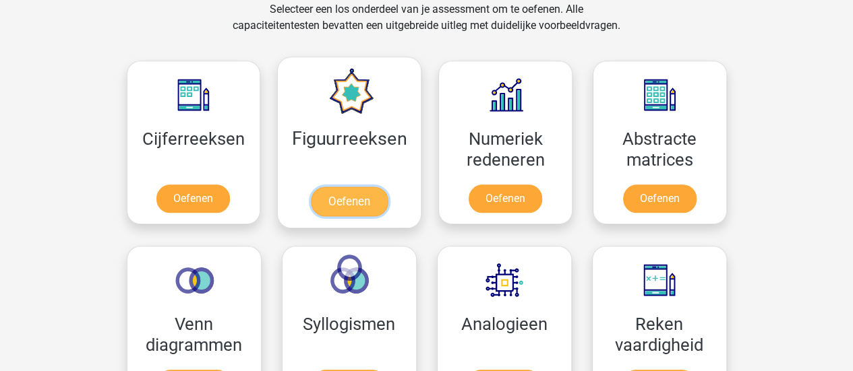
click at [330, 187] on link "Oefenen" at bounding box center [349, 202] width 77 height 30
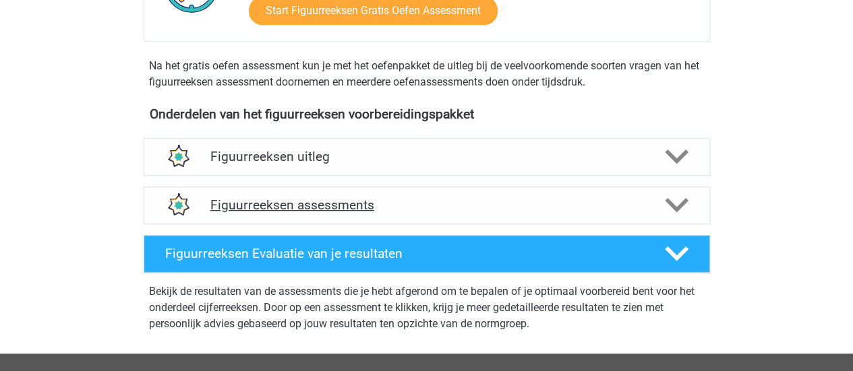
scroll to position [270, 0]
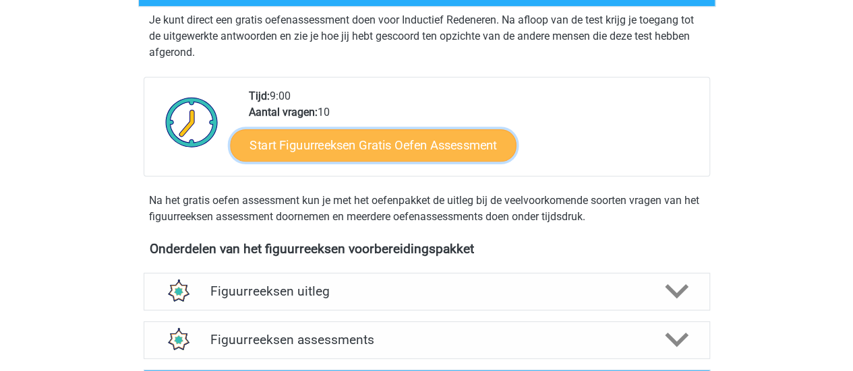
click at [310, 144] on link "Start Figuurreeksen Gratis Oefen Assessment" at bounding box center [373, 145] width 286 height 32
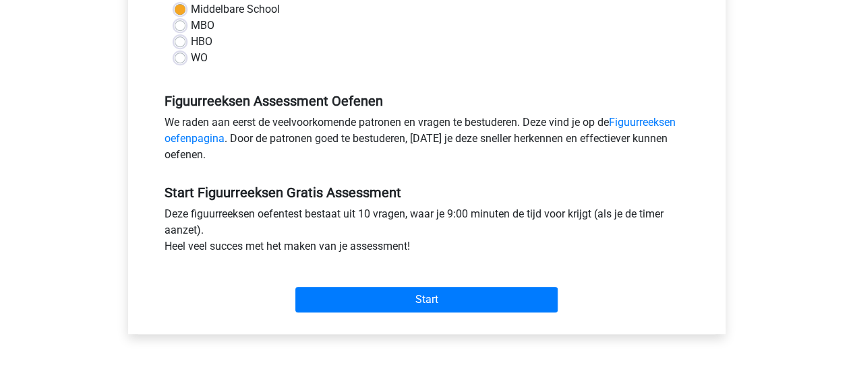
scroll to position [404, 0]
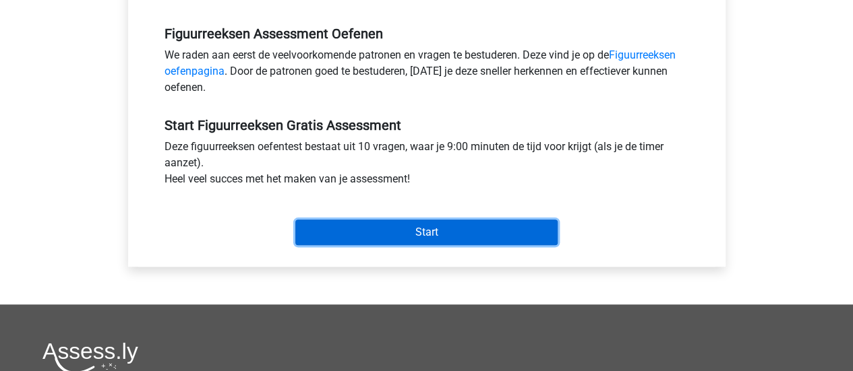
click at [461, 234] on input "Start" at bounding box center [426, 233] width 262 height 26
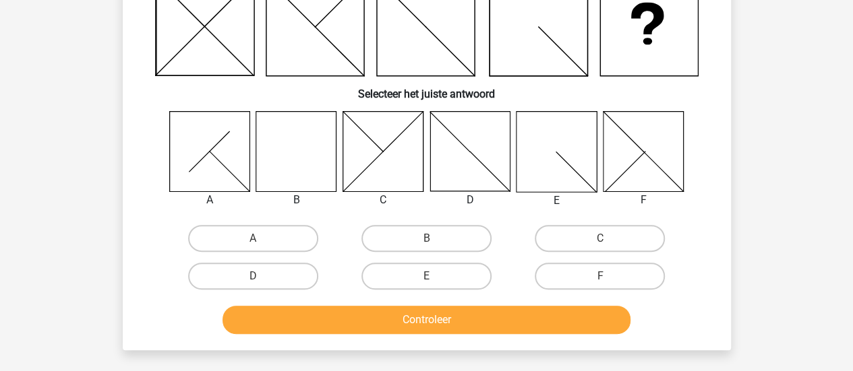
scroll to position [135, 0]
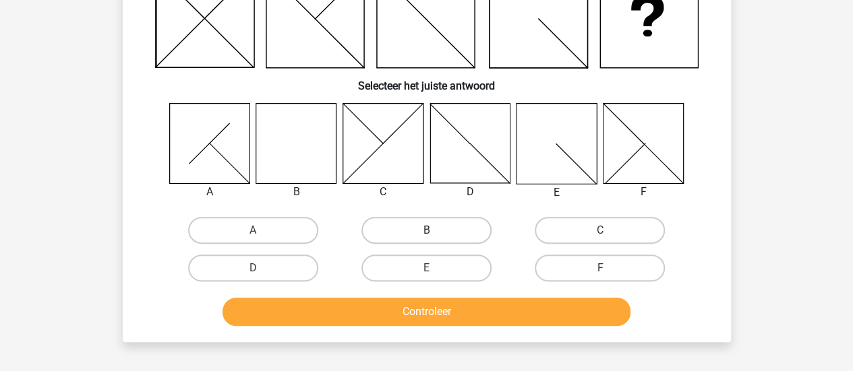
click at [424, 230] on label "B" at bounding box center [426, 230] width 130 height 27
click at [426, 230] on input "B" at bounding box center [430, 234] width 9 height 9
radio input "true"
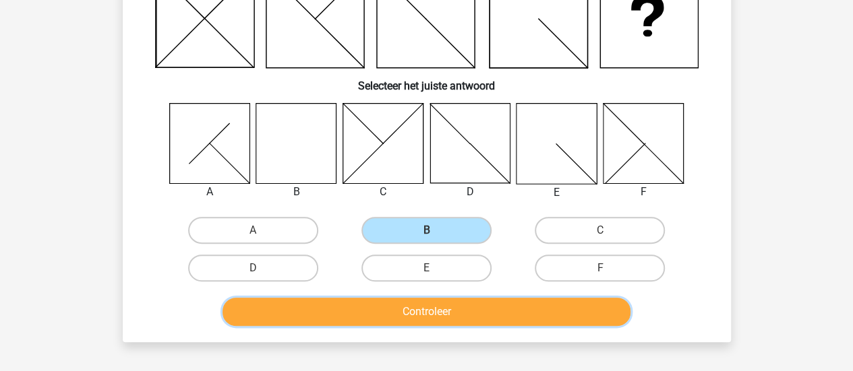
click at [569, 317] on button "Controleer" at bounding box center [426, 312] width 408 height 28
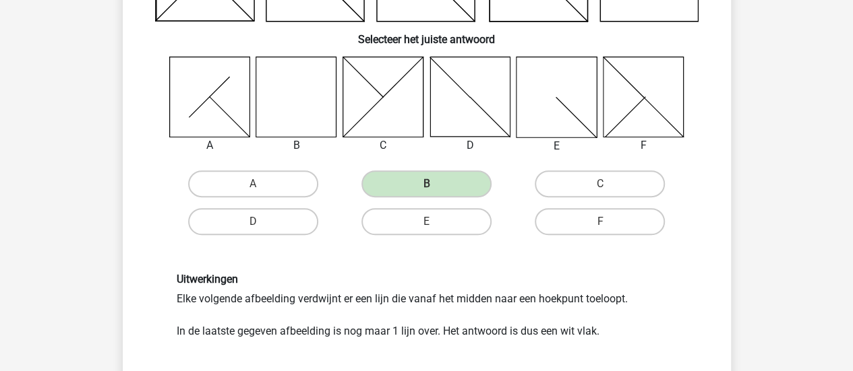
scroll to position [202, 0]
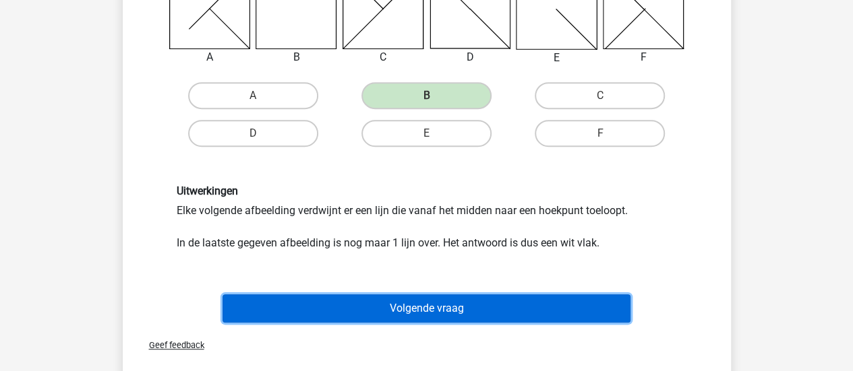
click at [505, 295] on button "Volgende vraag" at bounding box center [426, 309] width 408 height 28
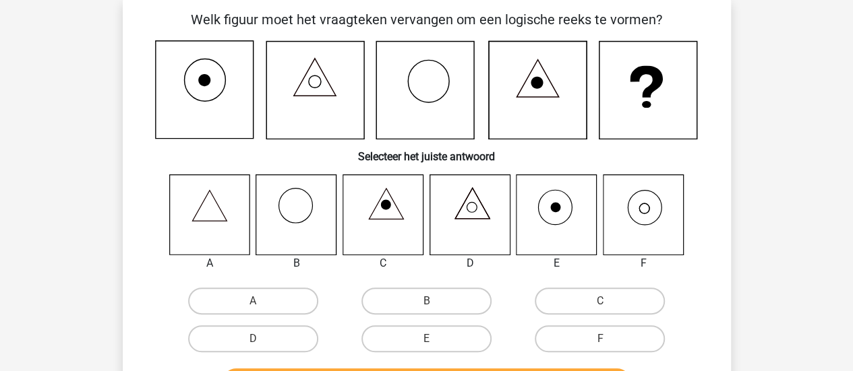
scroll to position [62, 0]
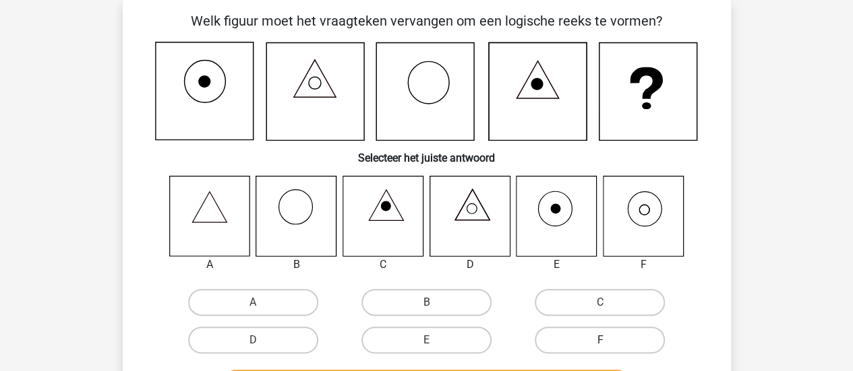
click at [648, 330] on label "F" at bounding box center [599, 340] width 130 height 27
click at [609, 340] on input "F" at bounding box center [604, 344] width 9 height 9
radio input "true"
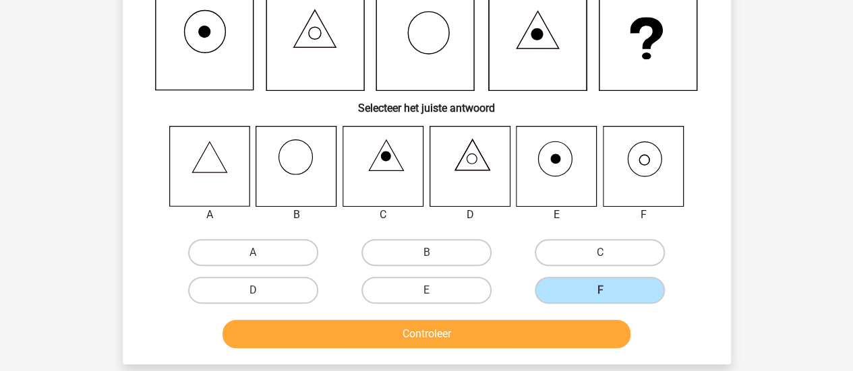
scroll to position [129, 0]
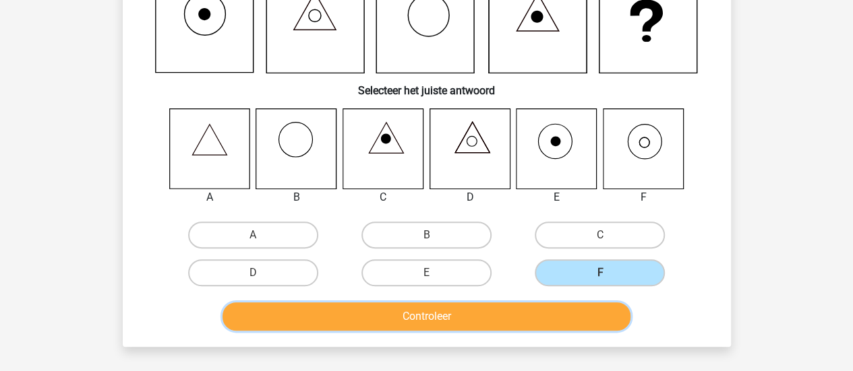
click at [522, 315] on button "Controleer" at bounding box center [426, 317] width 408 height 28
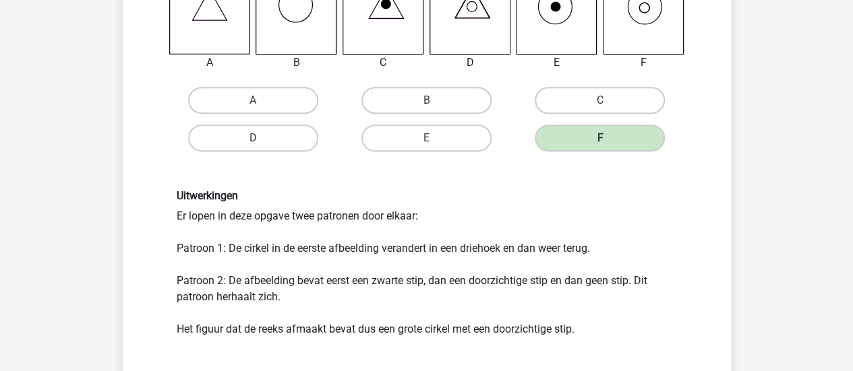
scroll to position [399, 0]
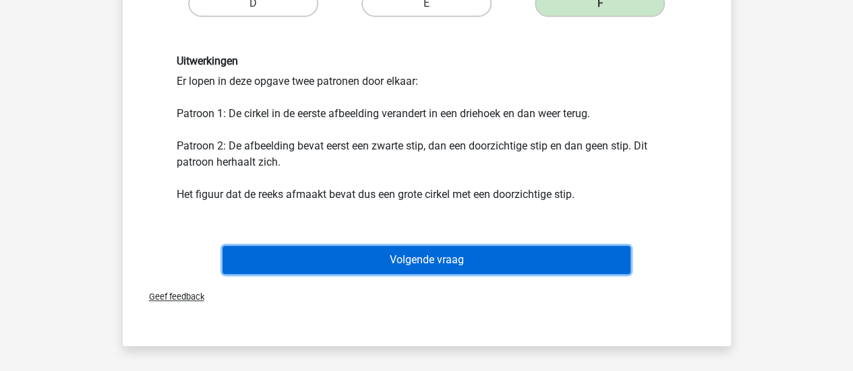
click at [527, 258] on button "Volgende vraag" at bounding box center [426, 260] width 408 height 28
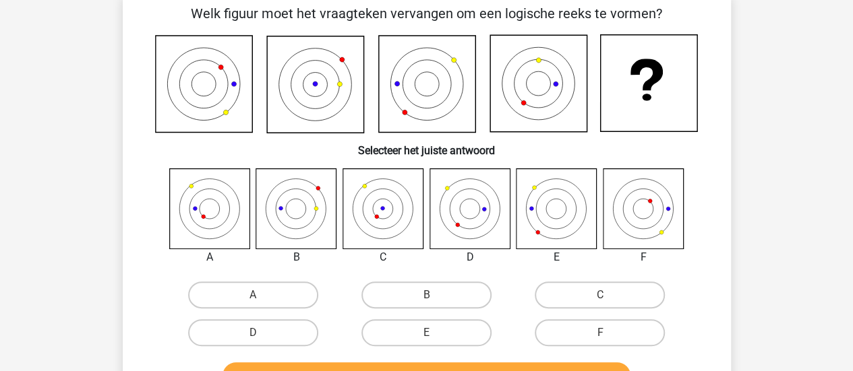
scroll to position [62, 0]
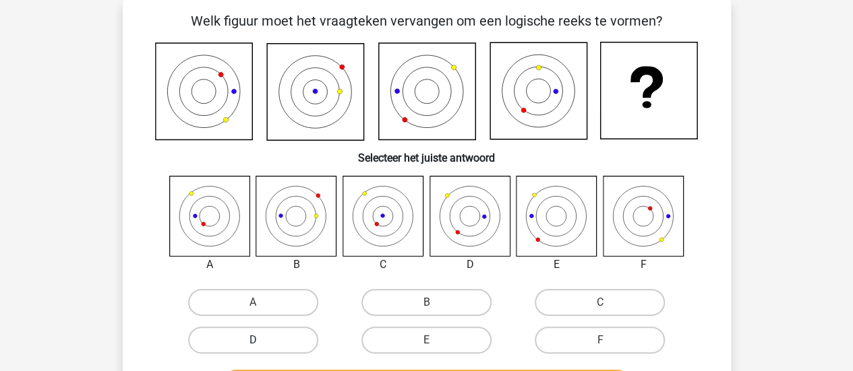
click at [290, 353] on label "D" at bounding box center [253, 340] width 130 height 27
click at [261, 349] on input "D" at bounding box center [257, 344] width 9 height 9
radio input "true"
click at [247, 346] on label "D" at bounding box center [253, 340] width 130 height 27
click at [253, 346] on input "D" at bounding box center [257, 344] width 9 height 9
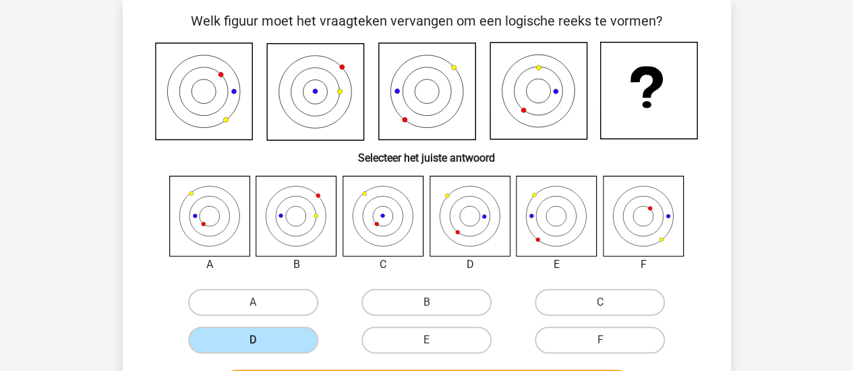
click at [69, 282] on div "Jorinde Crone jorindecrone@gmail.com Nederlands English" at bounding box center [426, 370] width 853 height 865
click at [266, 303] on label "A" at bounding box center [253, 302] width 130 height 27
click at [261, 303] on input "A" at bounding box center [257, 307] width 9 height 9
radio input "true"
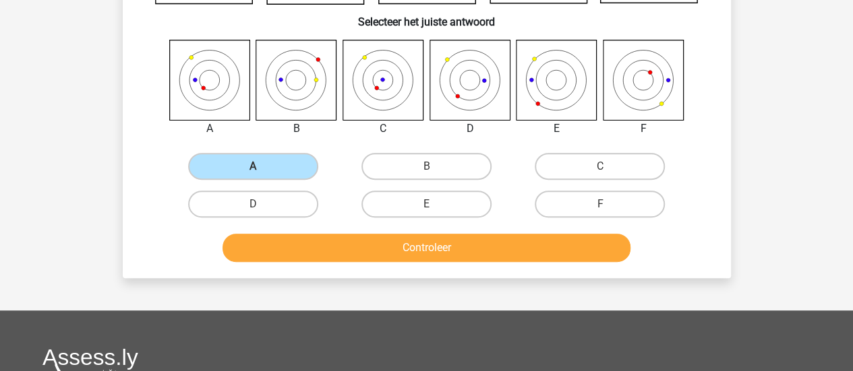
scroll to position [202, 0]
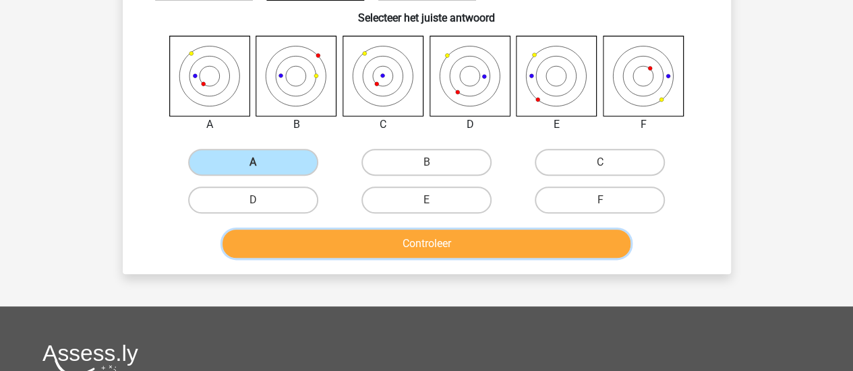
click at [501, 238] on button "Controleer" at bounding box center [426, 244] width 408 height 28
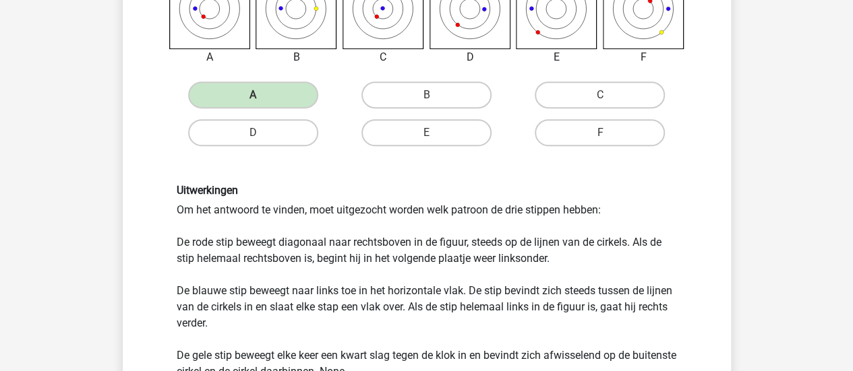
scroll to position [404, 0]
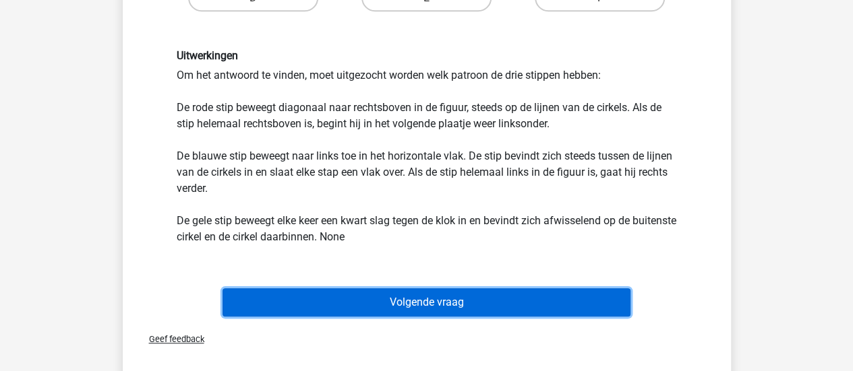
click at [439, 311] on button "Volgende vraag" at bounding box center [426, 302] width 408 height 28
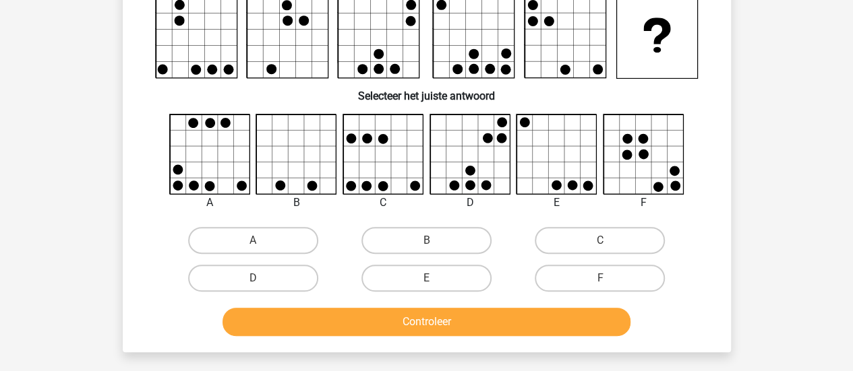
scroll to position [62, 0]
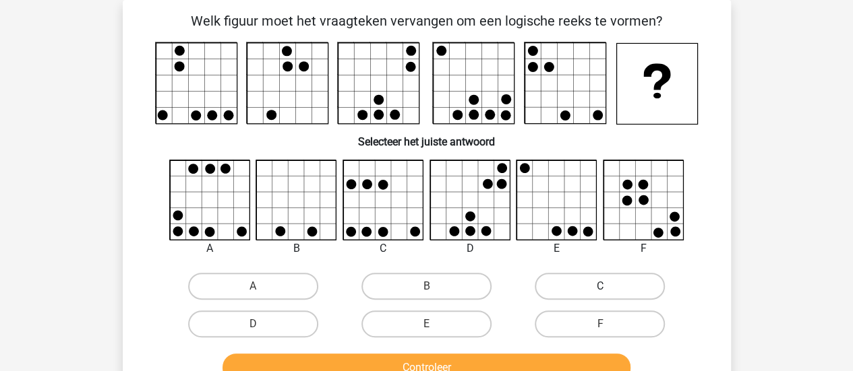
click at [590, 280] on label "C" at bounding box center [599, 286] width 130 height 27
click at [600, 286] on input "C" at bounding box center [604, 290] width 9 height 9
radio input "true"
click at [205, 283] on label "A" at bounding box center [253, 286] width 130 height 27
click at [253, 286] on input "A" at bounding box center [257, 290] width 9 height 9
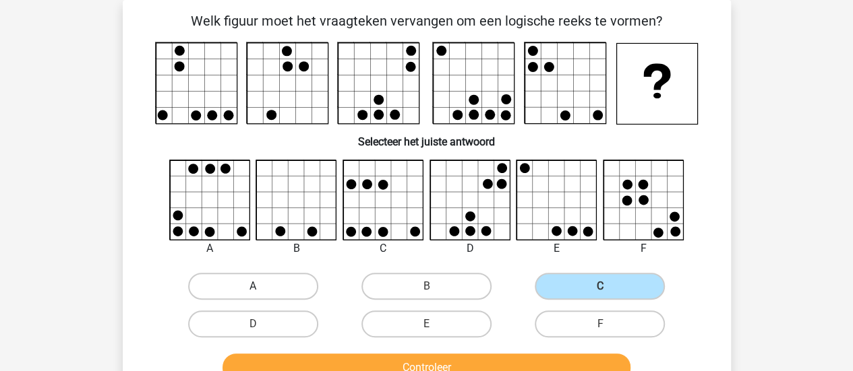
radio input "true"
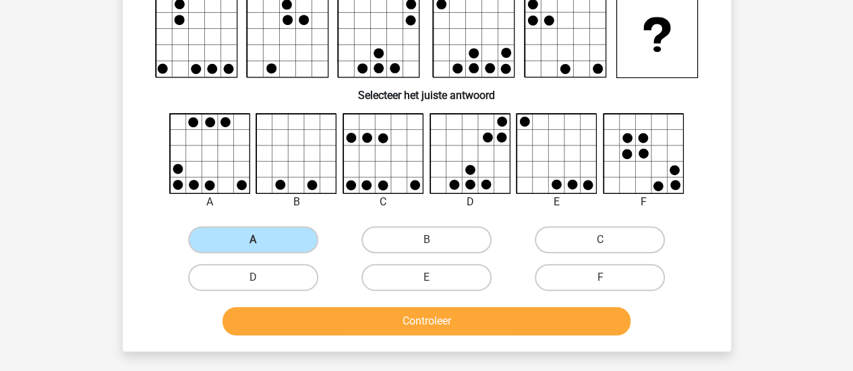
scroll to position [129, 0]
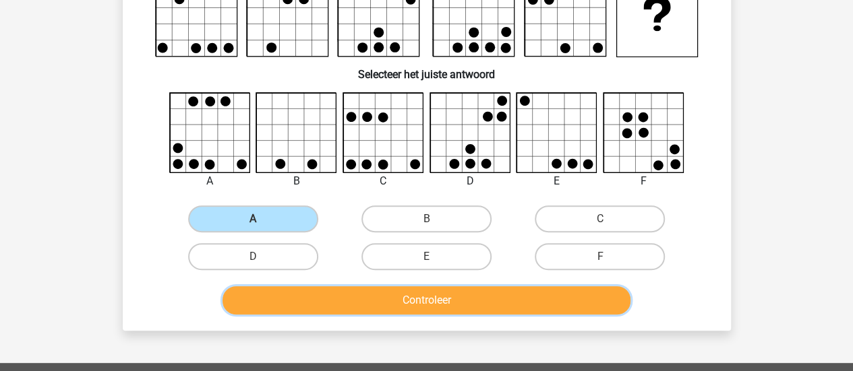
click at [507, 308] on button "Controleer" at bounding box center [426, 300] width 408 height 28
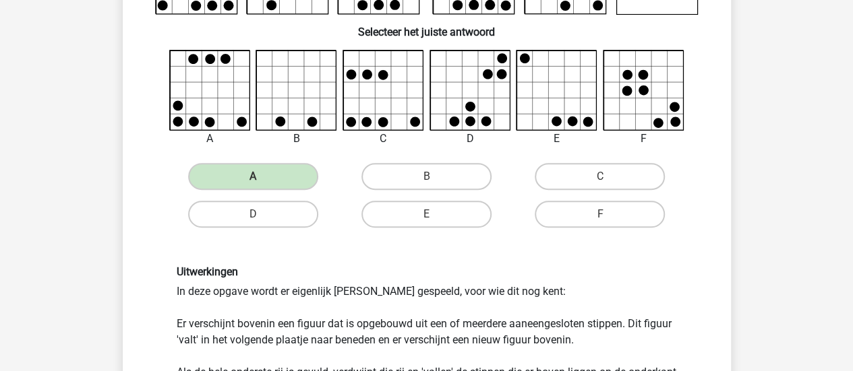
scroll to position [197, 0]
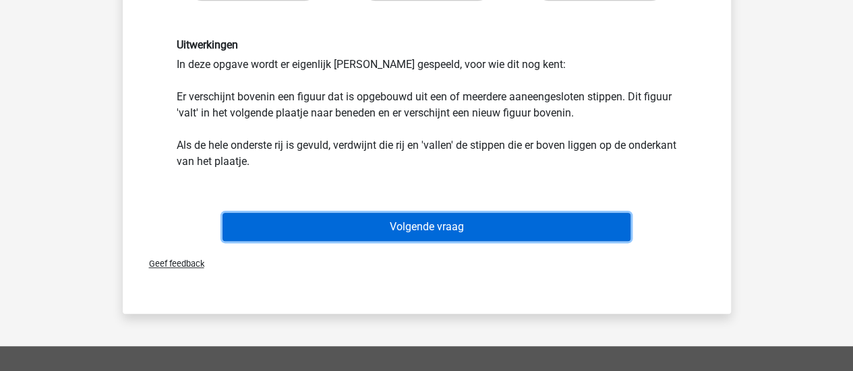
click at [573, 220] on button "Volgende vraag" at bounding box center [426, 227] width 408 height 28
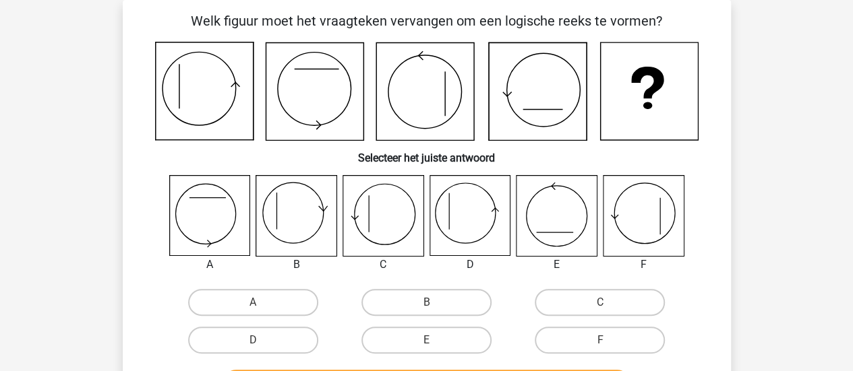
scroll to position [0, 0]
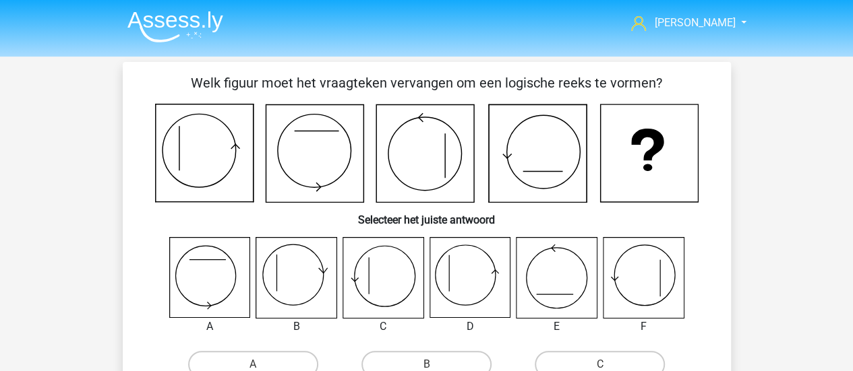
click at [354, 151] on icon at bounding box center [315, 154] width 98 height 98
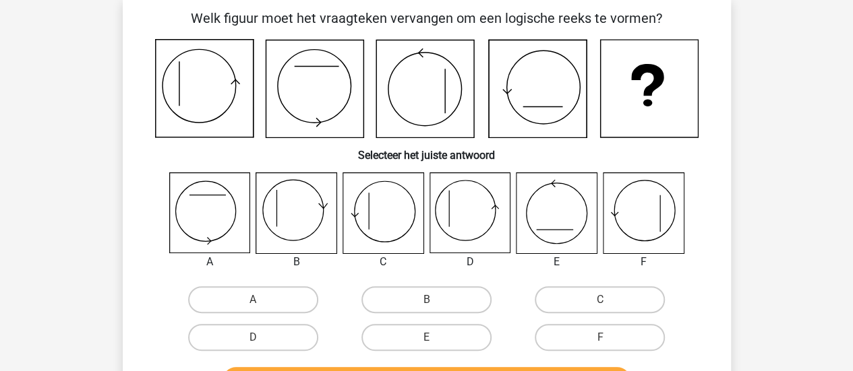
scroll to position [67, 0]
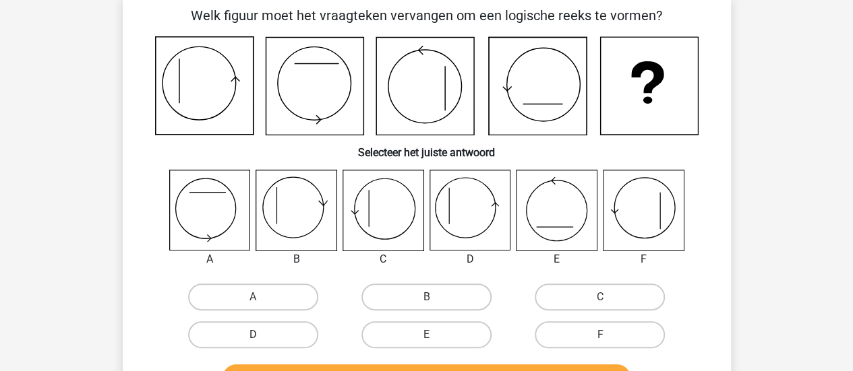
click at [258, 334] on label "D" at bounding box center [253, 334] width 130 height 27
click at [258, 335] on input "D" at bounding box center [257, 339] width 9 height 9
radio input "true"
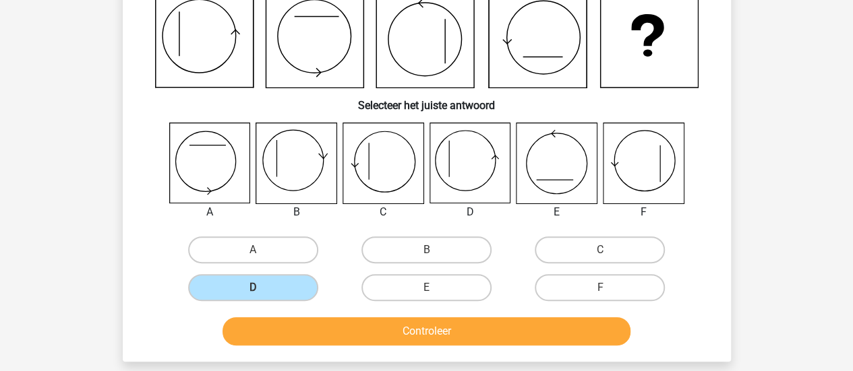
scroll to position [135, 0]
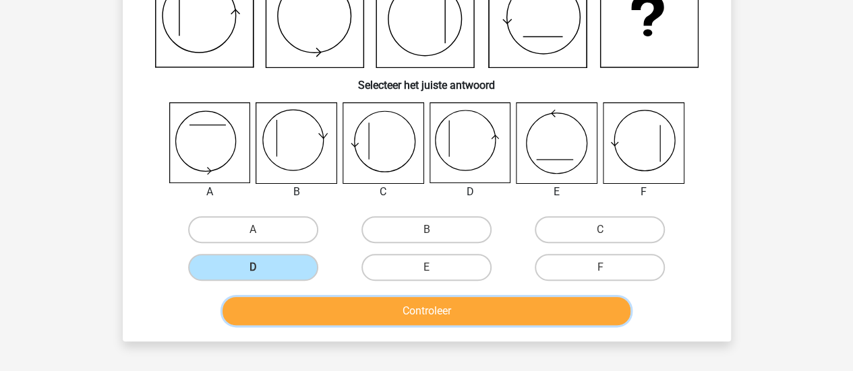
click at [313, 312] on button "Controleer" at bounding box center [426, 311] width 408 height 28
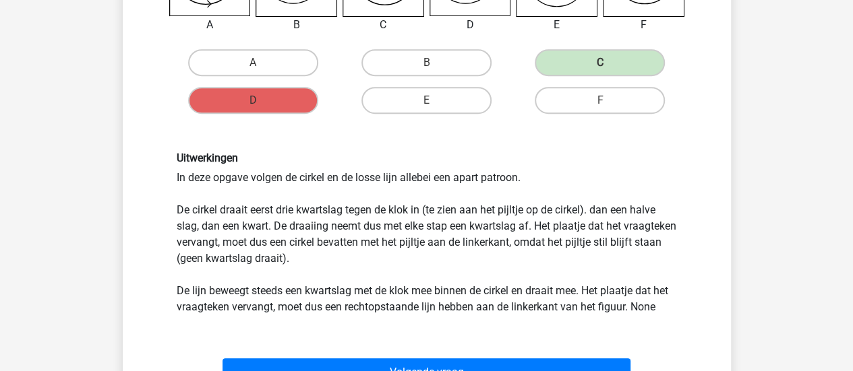
scroll to position [337, 0]
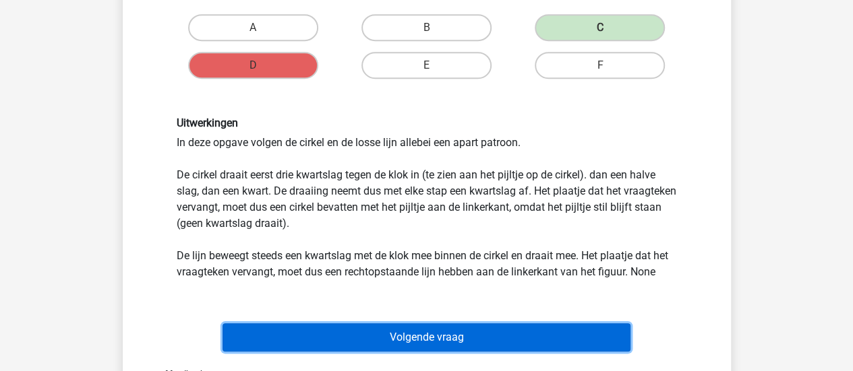
click at [447, 334] on button "Volgende vraag" at bounding box center [426, 337] width 408 height 28
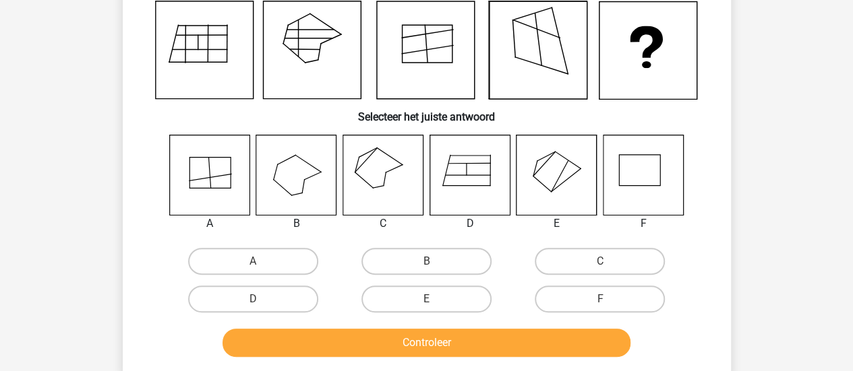
scroll to position [62, 0]
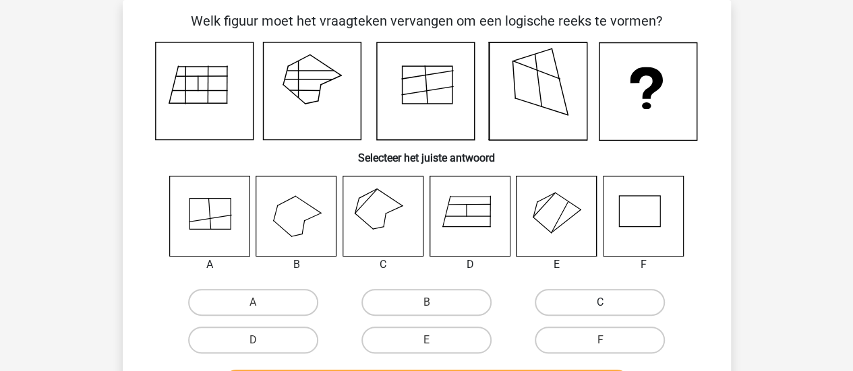
click at [558, 309] on label "C" at bounding box center [599, 302] width 130 height 27
click at [600, 309] on input "C" at bounding box center [604, 307] width 9 height 9
radio input "true"
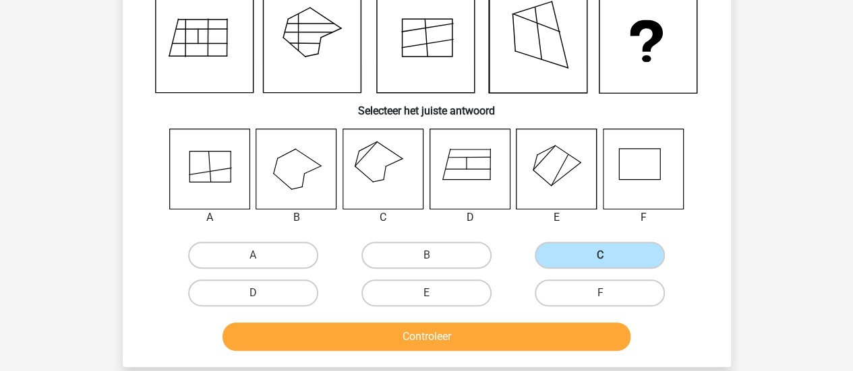
scroll to position [129, 0]
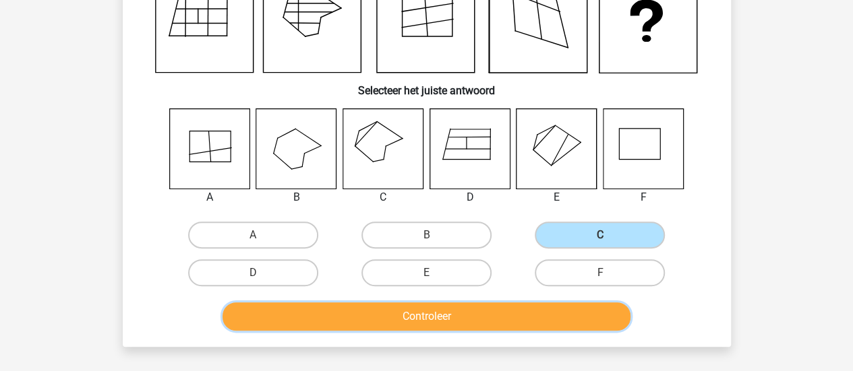
click at [254, 313] on button "Controleer" at bounding box center [426, 317] width 408 height 28
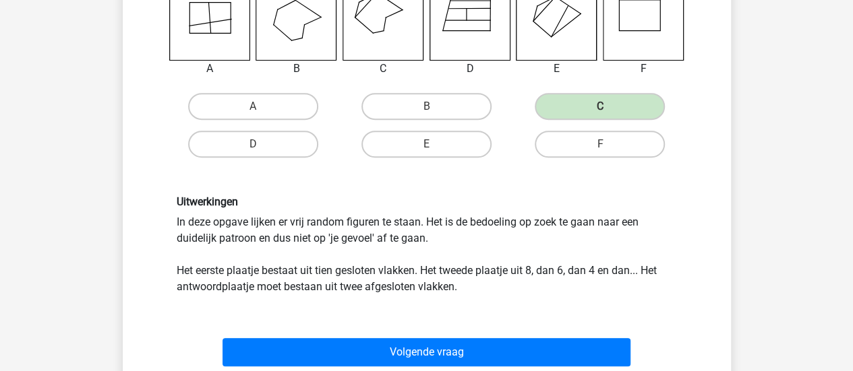
scroll to position [337, 0]
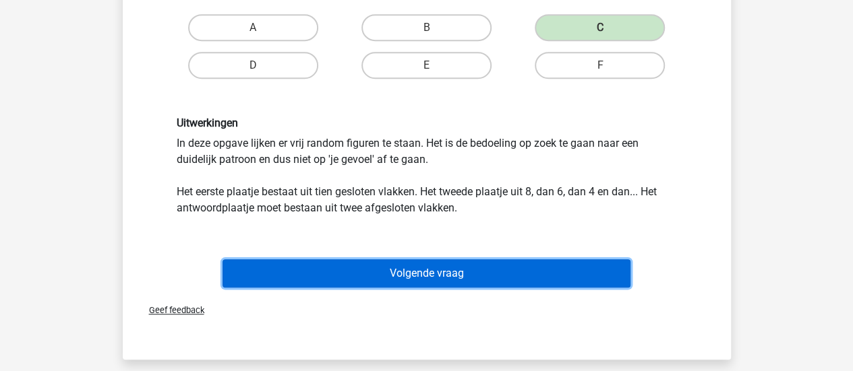
click at [446, 272] on button "Volgende vraag" at bounding box center [426, 273] width 408 height 28
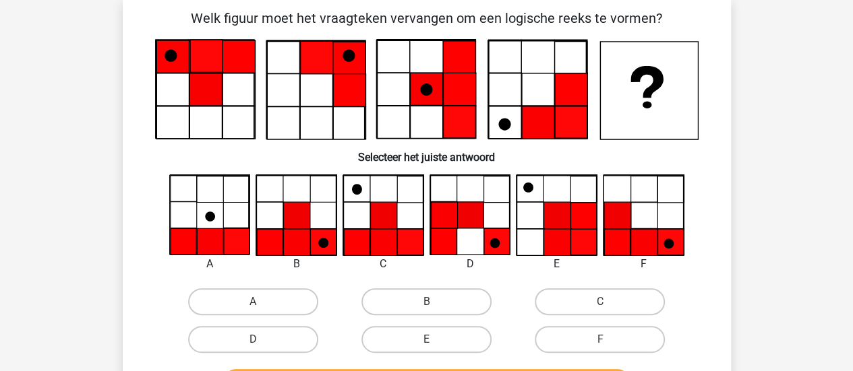
scroll to position [62, 0]
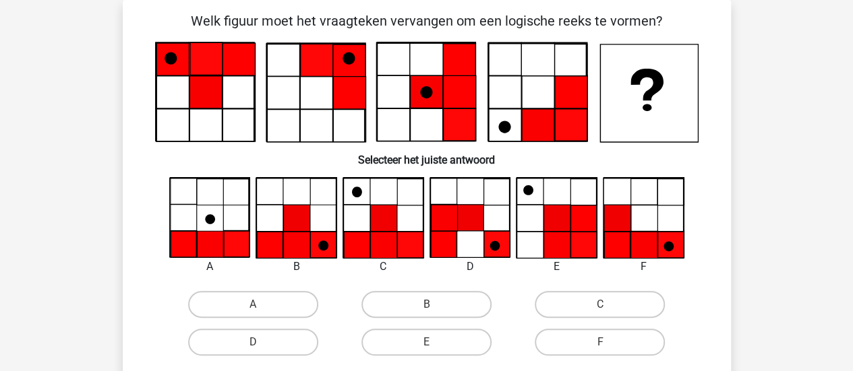
click at [189, 271] on div "A" at bounding box center [210, 267] width 102 height 16
drag, startPoint x: 588, startPoint y: 302, endPoint x: 598, endPoint y: 299, distance: 11.3
click at [588, 302] on label "C" at bounding box center [599, 304] width 130 height 27
click at [600, 305] on input "C" at bounding box center [604, 309] width 9 height 9
radio input "true"
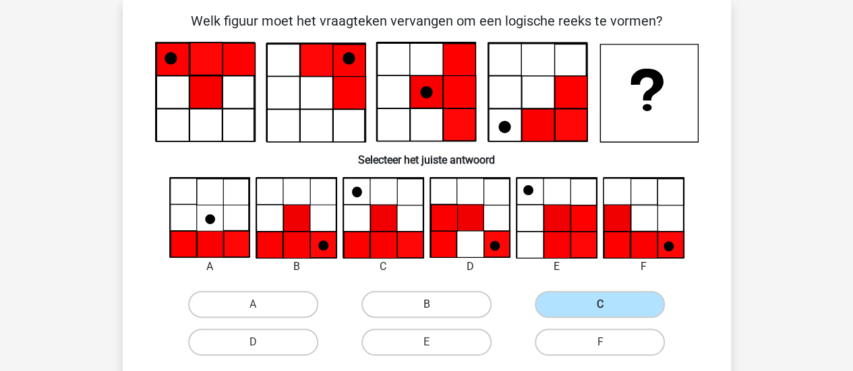
click at [456, 292] on label "B" at bounding box center [426, 304] width 130 height 27
click at [435, 305] on input "B" at bounding box center [430, 309] width 9 height 9
radio input "true"
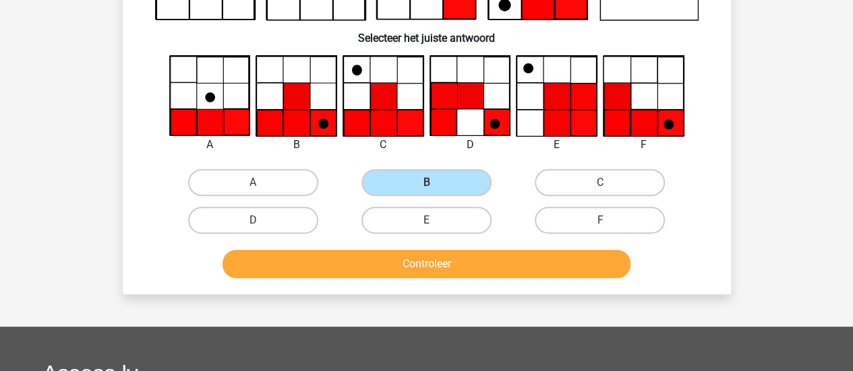
scroll to position [197, 0]
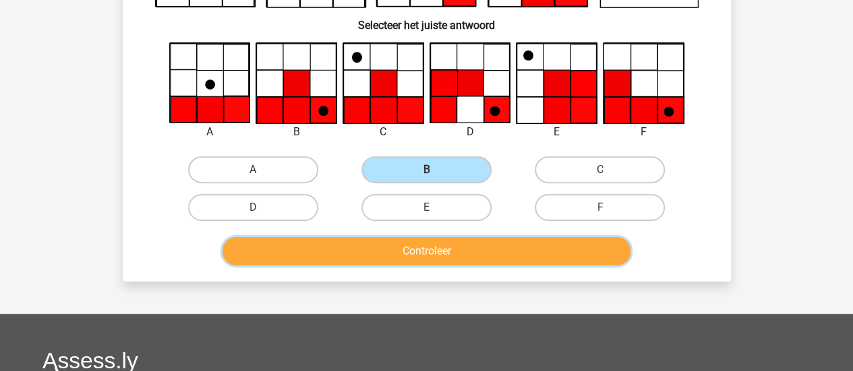
click at [458, 248] on button "Controleer" at bounding box center [426, 251] width 408 height 28
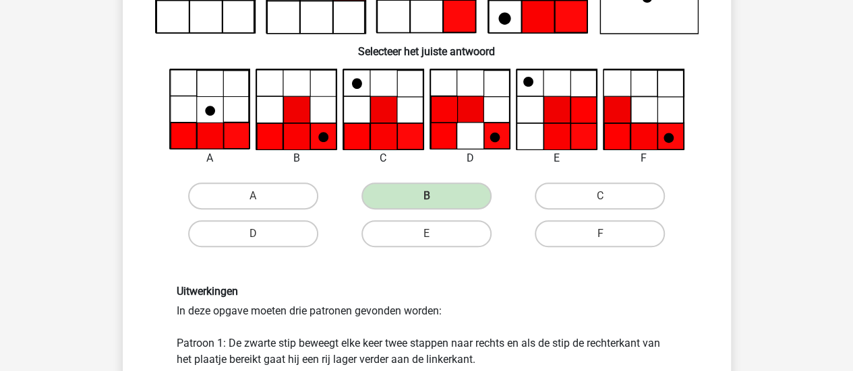
scroll to position [62, 0]
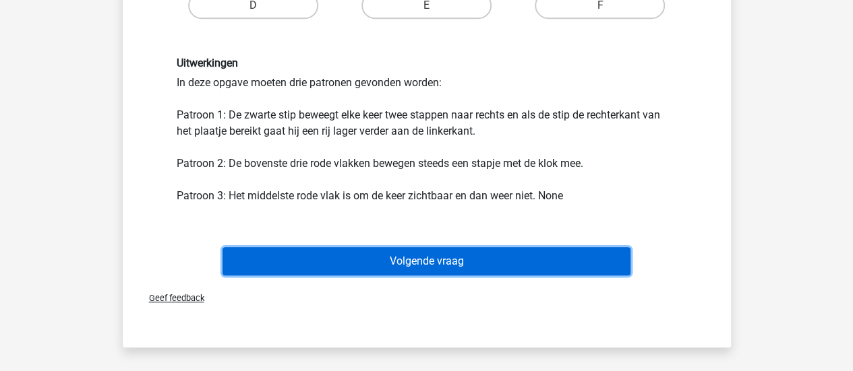
click at [483, 255] on button "Volgende vraag" at bounding box center [426, 261] width 408 height 28
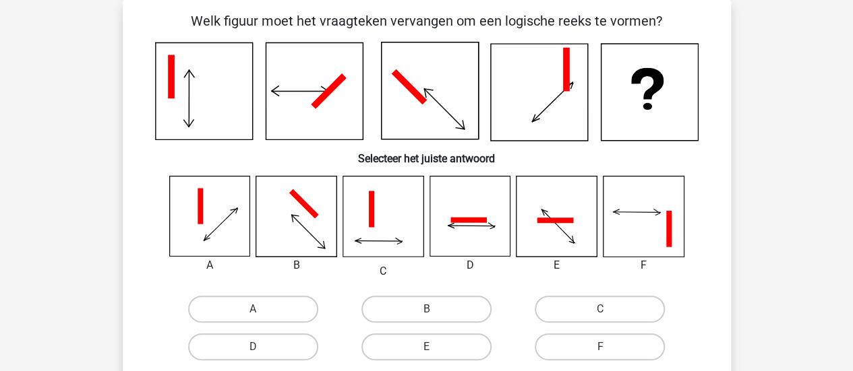
click at [720, 97] on div "Welk figuur moet het vraagteken vervangen om een logische reeks te vormen? Sele…" at bounding box center [426, 211] width 597 height 400
click at [433, 309] on label "B" at bounding box center [426, 309] width 130 height 27
click at [433, 309] on input "B" at bounding box center [430, 313] width 9 height 9
radio input "true"
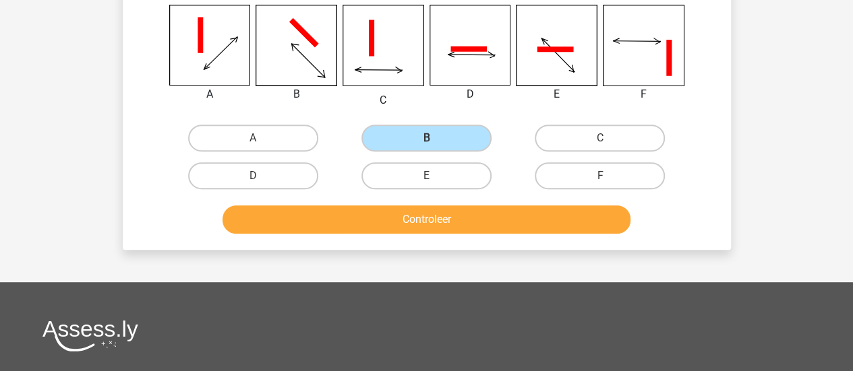
scroll to position [264, 0]
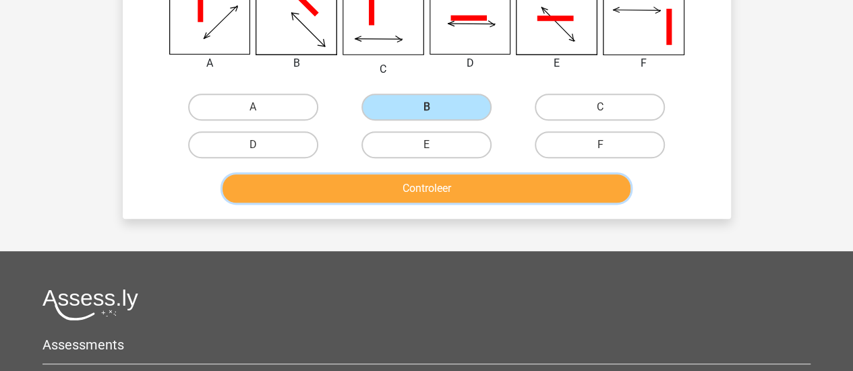
click at [421, 191] on button "Controleer" at bounding box center [426, 189] width 408 height 28
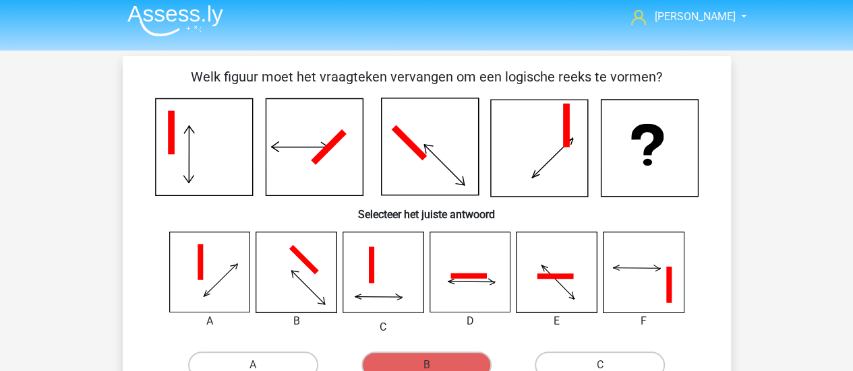
scroll to position [0, 0]
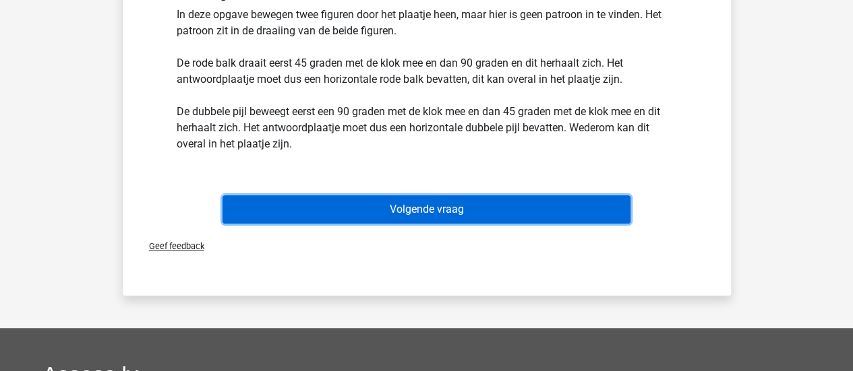
click at [454, 211] on button "Volgende vraag" at bounding box center [426, 209] width 408 height 28
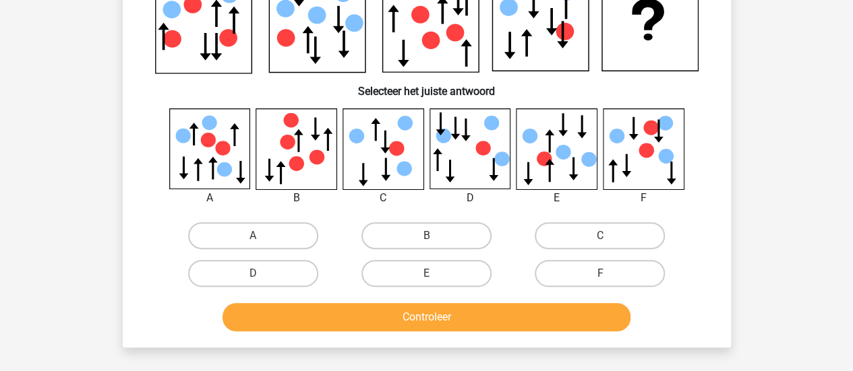
scroll to position [197, 0]
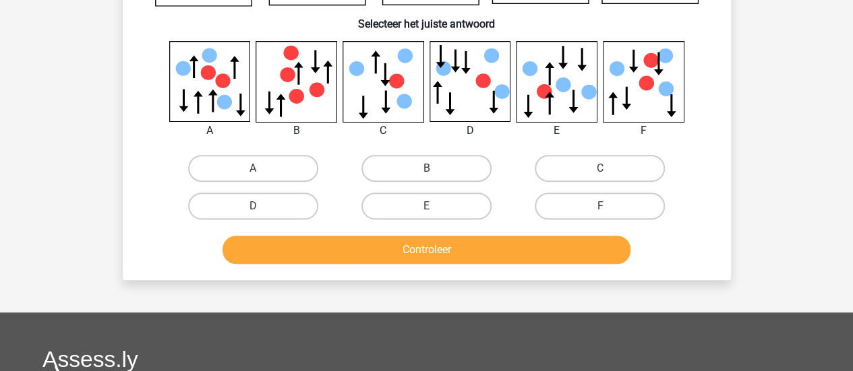
click at [307, 245] on button "Controleer" at bounding box center [426, 250] width 408 height 28
click at [53, 135] on div "Jorinde Crone jorindecrone@gmail.com Nederlands English" at bounding box center [426, 235] width 853 height 865
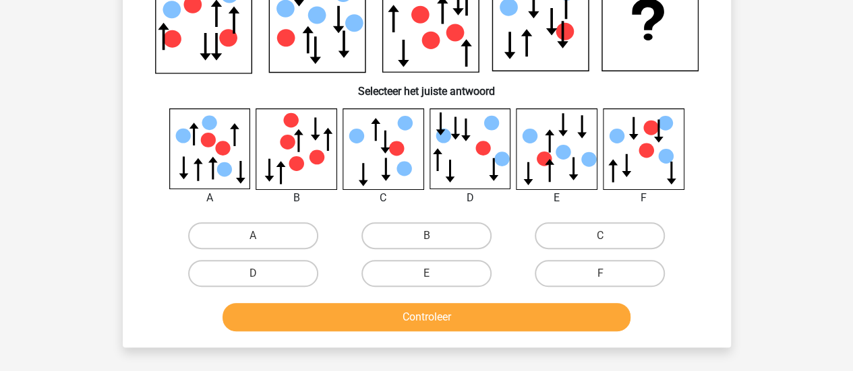
scroll to position [62, 0]
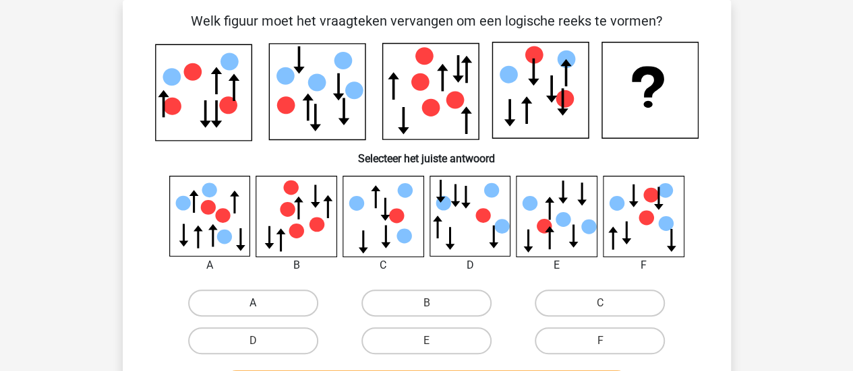
click at [235, 305] on label "A" at bounding box center [253, 303] width 130 height 27
click at [253, 305] on input "A" at bounding box center [257, 307] width 9 height 9
radio input "true"
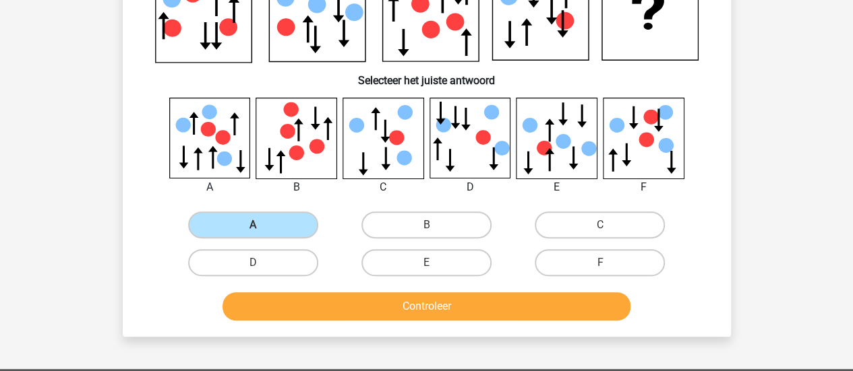
scroll to position [197, 0]
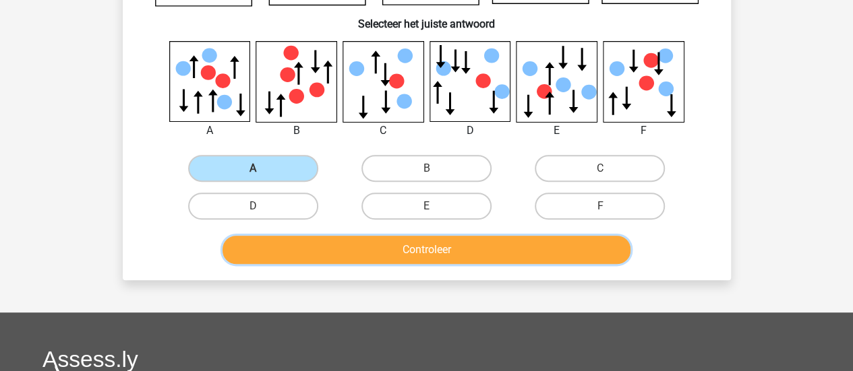
click at [279, 253] on button "Controleer" at bounding box center [426, 250] width 408 height 28
click at [363, 257] on button "Controleer" at bounding box center [426, 250] width 408 height 28
click at [292, 167] on label "A" at bounding box center [253, 168] width 130 height 27
click at [261, 168] on input "A" at bounding box center [257, 172] width 9 height 9
click at [422, 254] on button "Controleer" at bounding box center [426, 250] width 408 height 28
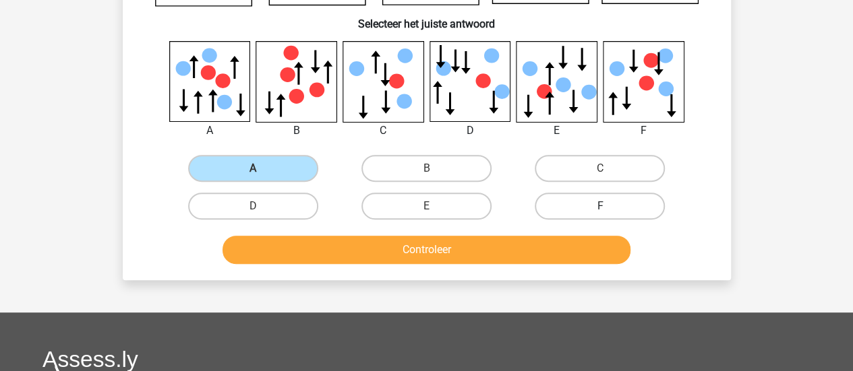
click at [557, 202] on label "F" at bounding box center [599, 206] width 130 height 27
click at [600, 206] on input "F" at bounding box center [604, 210] width 9 height 9
radio input "true"
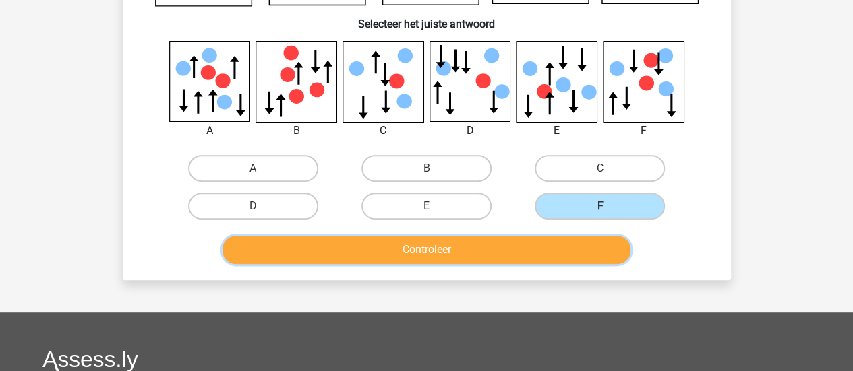
click at [524, 242] on button "Controleer" at bounding box center [426, 250] width 408 height 28
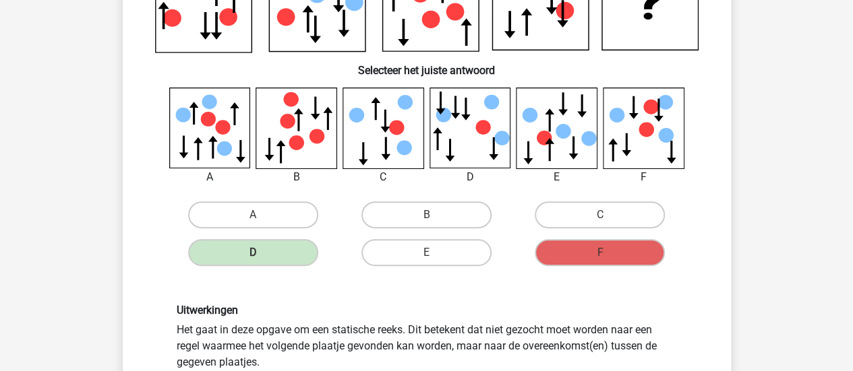
scroll to position [129, 0]
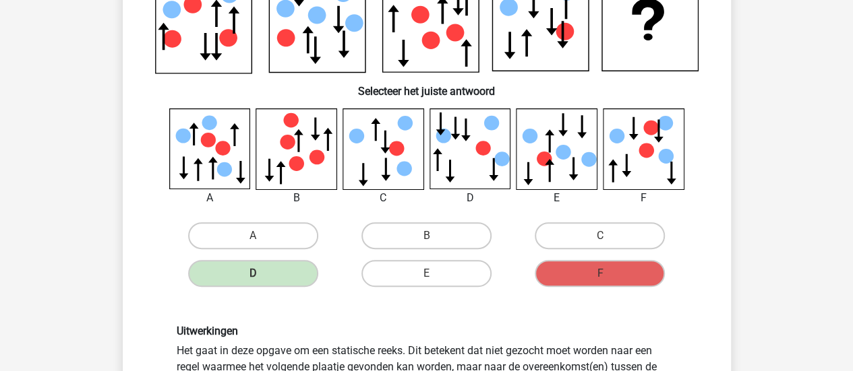
click at [392, 171] on icon at bounding box center [382, 149] width 80 height 80
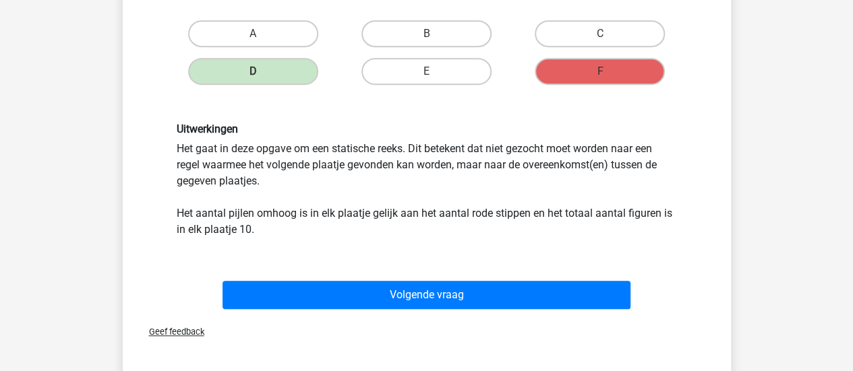
scroll to position [399, 0]
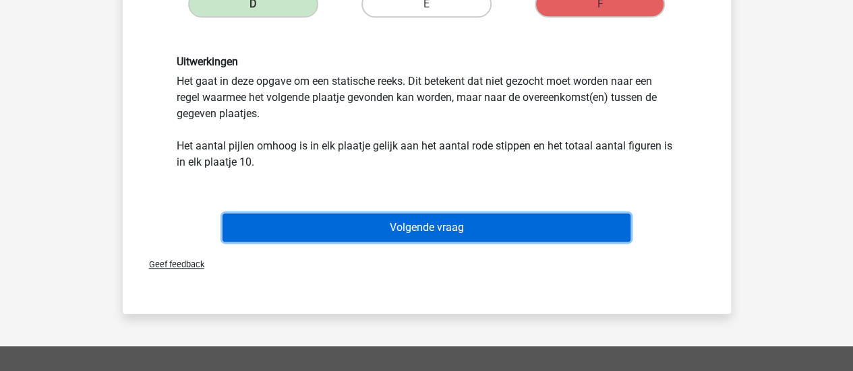
click at [454, 220] on button "Volgende vraag" at bounding box center [426, 228] width 408 height 28
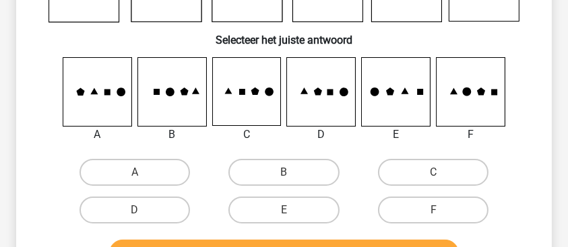
scroll to position [197, 0]
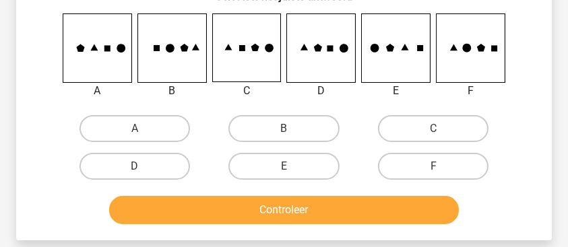
click at [435, 167] on input "F" at bounding box center [437, 170] width 9 height 9
radio input "true"
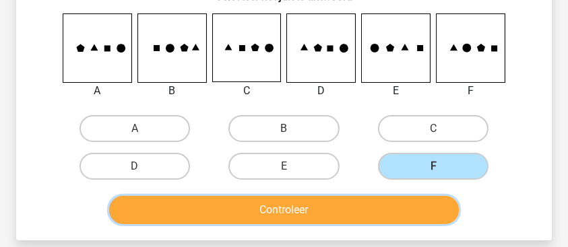
click at [421, 212] on button "Controleer" at bounding box center [284, 210] width 350 height 28
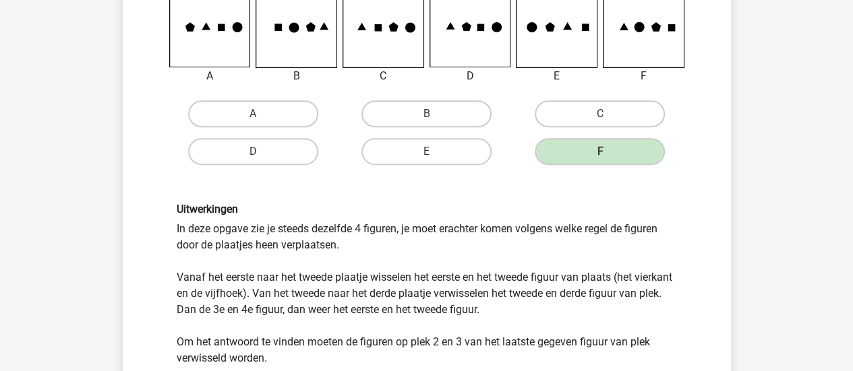
scroll to position [376, 0]
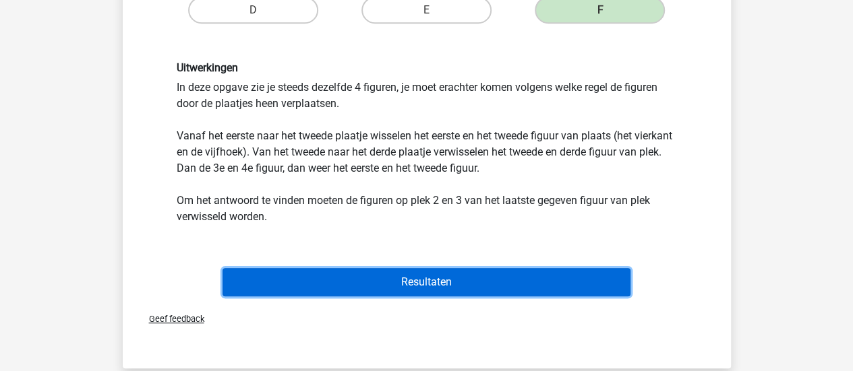
click at [473, 278] on button "Resultaten" at bounding box center [426, 282] width 408 height 28
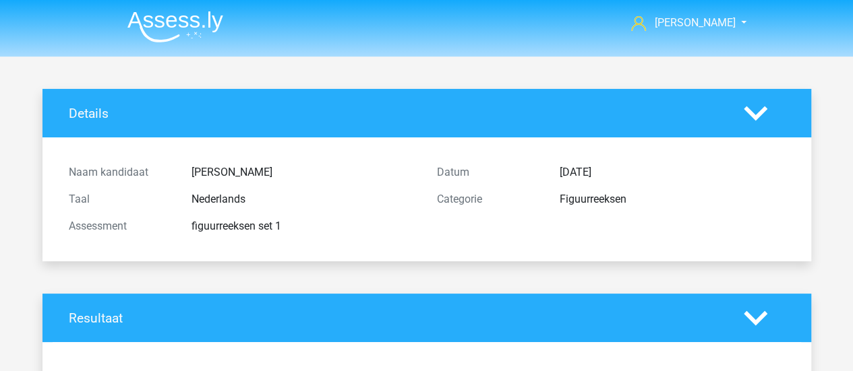
click at [753, 107] on icon at bounding box center [755, 114] width 24 height 24
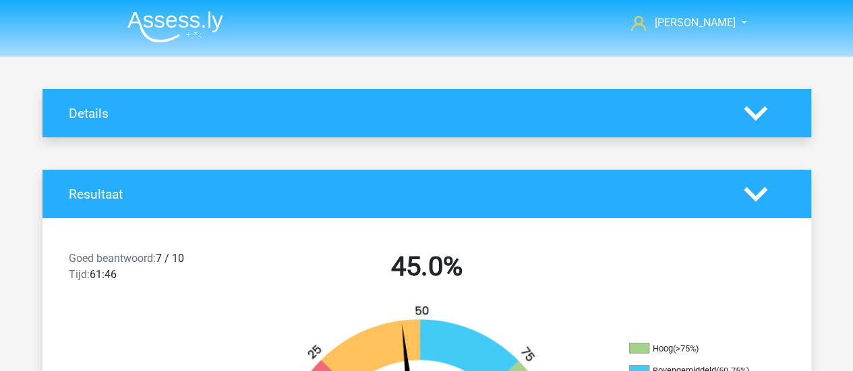
click at [753, 107] on icon at bounding box center [755, 114] width 24 height 24
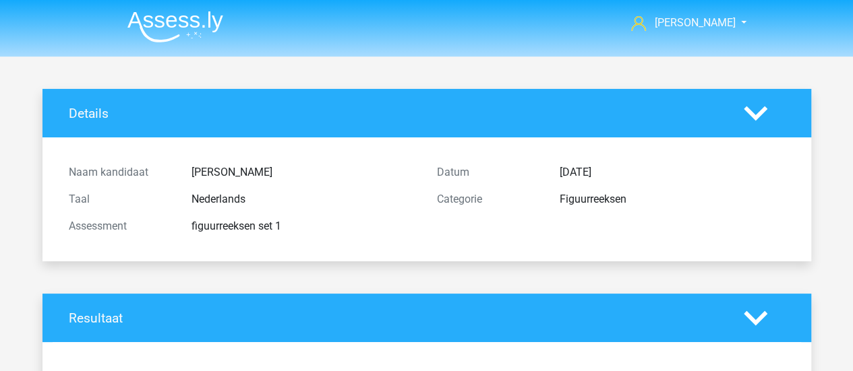
click at [190, 18] on img at bounding box center [175, 27] width 96 height 32
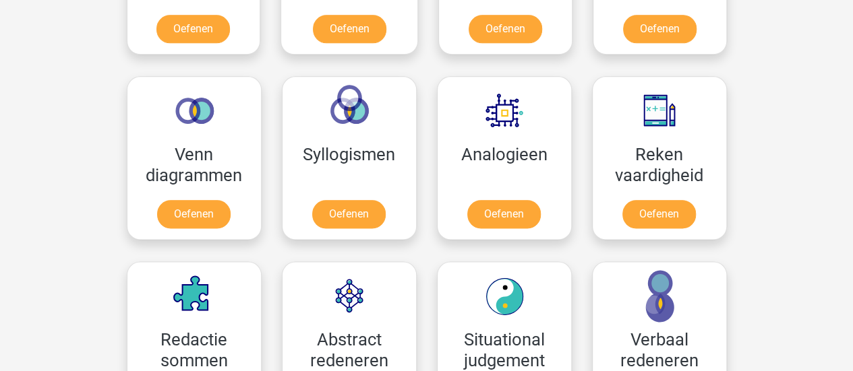
scroll to position [943, 0]
